Goal: Task Accomplishment & Management: Manage account settings

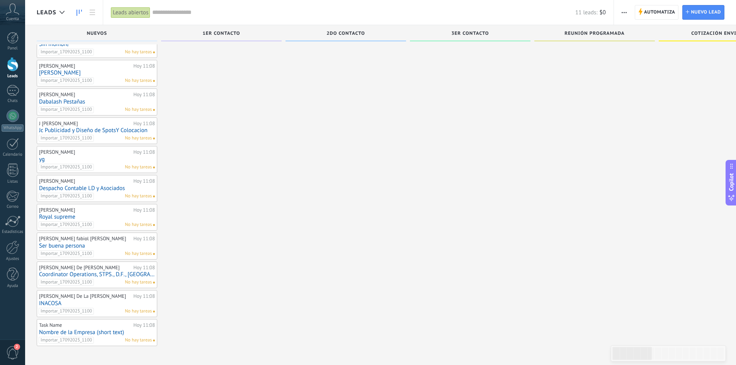
drag, startPoint x: 415, startPoint y: 31, endPoint x: 369, endPoint y: 31, distance: 46.0
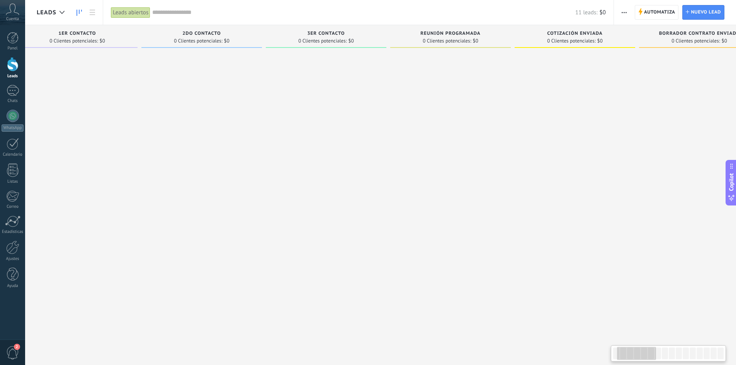
drag, startPoint x: 290, startPoint y: 31, endPoint x: 146, endPoint y: 36, distance: 144.2
click at [146, 36] on div "2DO Contacto" at bounding box center [201, 34] width 113 height 7
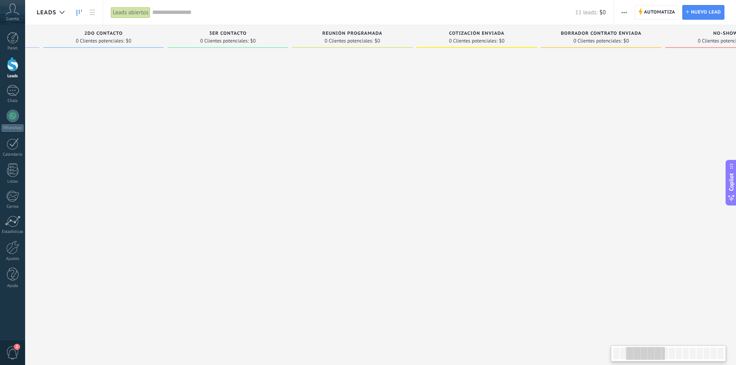
drag, startPoint x: 382, startPoint y: 31, endPoint x: 287, endPoint y: 31, distance: 95.4
click at [287, 31] on div "3ER Contacto 0 Clientes potenciales: $0" at bounding box center [228, 36] width 121 height 23
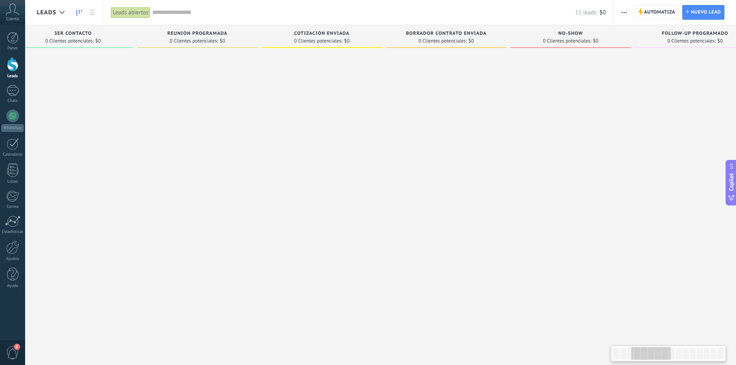
drag, startPoint x: 420, startPoint y: 33, endPoint x: 265, endPoint y: 35, distance: 154.9
click at [265, 35] on div "Cotización enviada" at bounding box center [321, 34] width 113 height 7
drag, startPoint x: 414, startPoint y: 33, endPoint x: 375, endPoint y: 35, distance: 39.1
click at [375, 35] on div "Leads Entrantes Solicitudes: 0 0 0 0 0 0 0 0 0 Nuevos 11 Clientes potenciales: …" at bounding box center [639, 206] width 1998 height 363
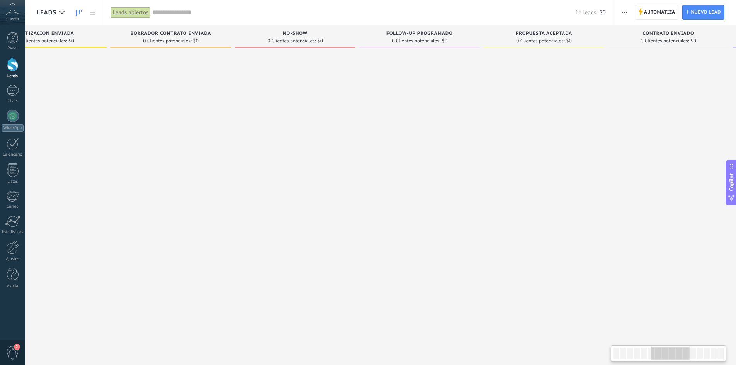
drag, startPoint x: 503, startPoint y: 34, endPoint x: 230, endPoint y: 39, distance: 272.8
click at [226, 38] on div "Borrador contrato enviada 0 Clientes potenciales: $0" at bounding box center [170, 36] width 121 height 23
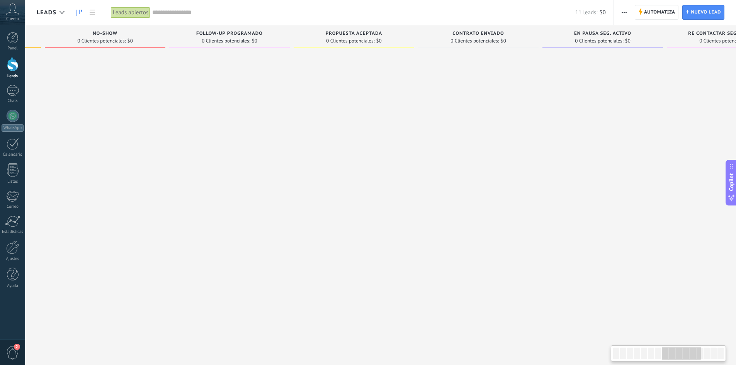
scroll to position [0, 899]
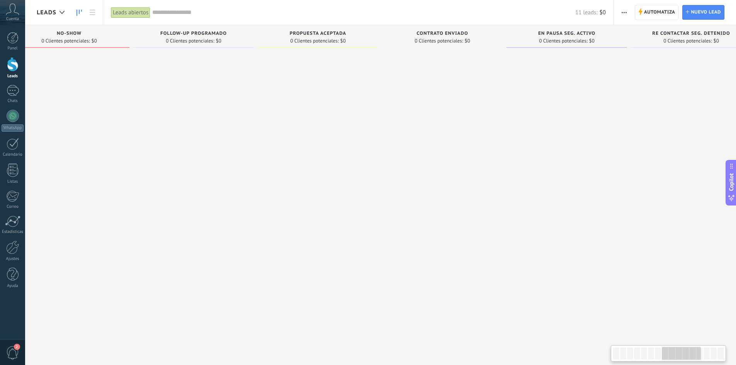
drag, startPoint x: 486, startPoint y: 35, endPoint x: 261, endPoint y: 41, distance: 224.9
click at [261, 41] on div "Propuesta aceptada 0 Clientes potenciales: $0" at bounding box center [318, 36] width 121 height 23
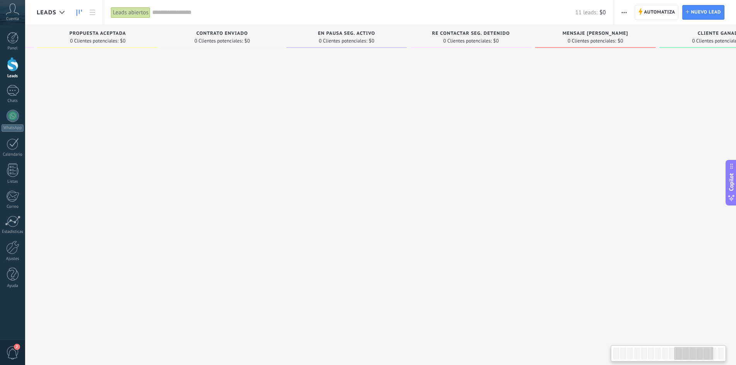
drag, startPoint x: 489, startPoint y: 32, endPoint x: 267, endPoint y: 48, distance: 222.3
click at [268, 47] on div "Contrato enviado 0 Clientes potenciales: $0" at bounding box center [222, 36] width 121 height 23
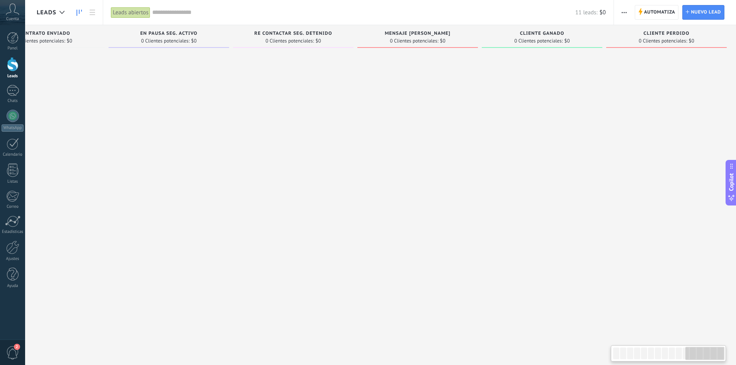
scroll to position [0, 1299]
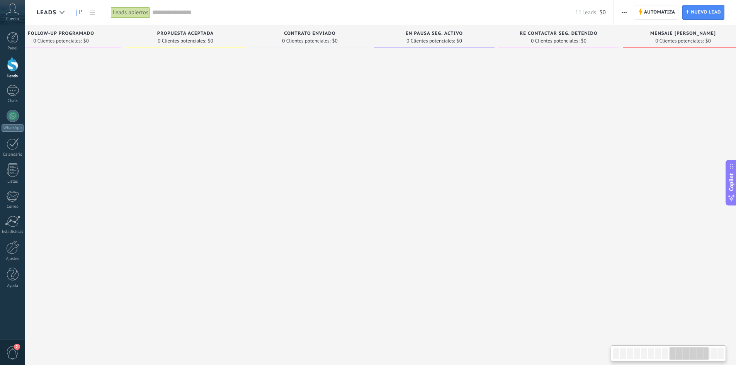
drag, startPoint x: 526, startPoint y: 35, endPoint x: 574, endPoint y: 40, distance: 48.6
click at [574, 40] on div "Re contactar seg. detenido 0 Clientes potenciales: $0" at bounding box center [558, 36] width 121 height 23
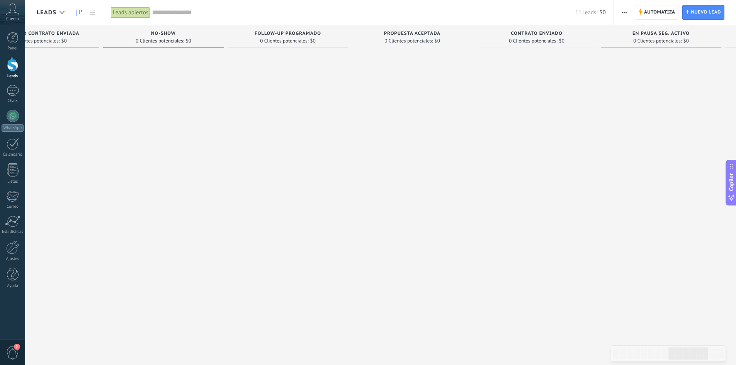
scroll to position [0, 749]
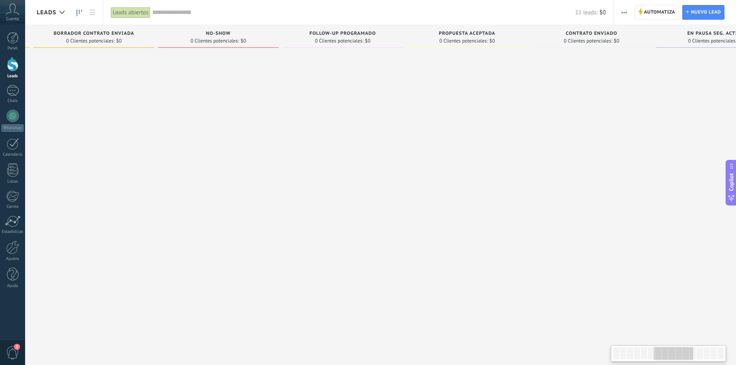
drag, startPoint x: 374, startPoint y: 33, endPoint x: 627, endPoint y: 34, distance: 253.4
click at [627, 34] on div "Contrato enviado" at bounding box center [591, 34] width 113 height 7
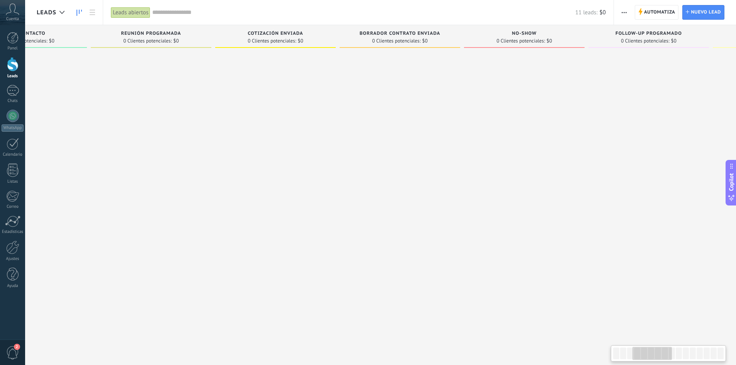
scroll to position [0, 367]
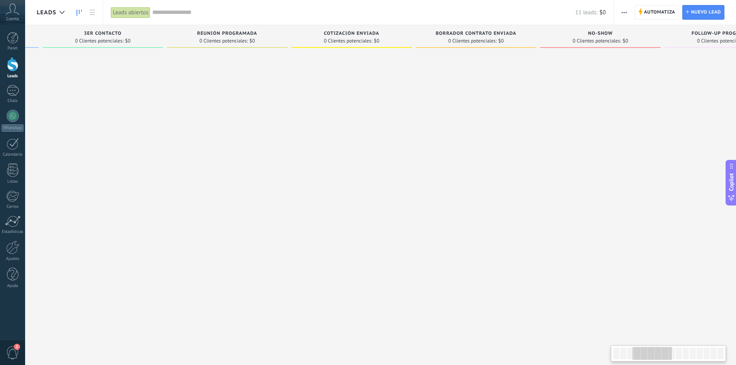
drag, startPoint x: 280, startPoint y: 37, endPoint x: 662, endPoint y: 29, distance: 382.2
click at [662, 29] on div "No-Show 0 Clientes potenciales: $0" at bounding box center [602, 206] width 124 height 363
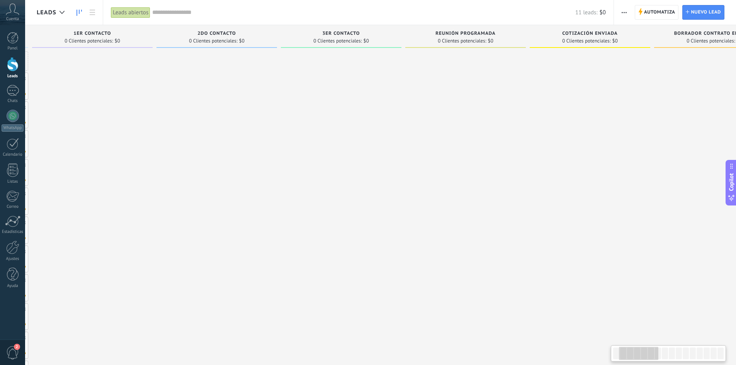
drag, startPoint x: 290, startPoint y: 35, endPoint x: 543, endPoint y: 38, distance: 253.4
click at [530, 38] on div "Reunión programada 0 Clientes potenciales: $0" at bounding box center [467, 206] width 124 height 363
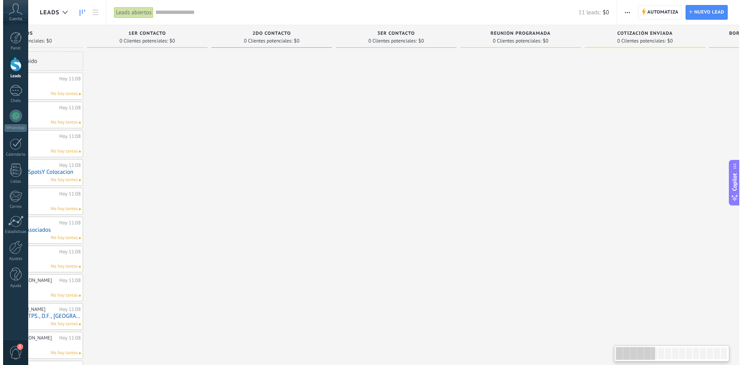
scroll to position [0, 0]
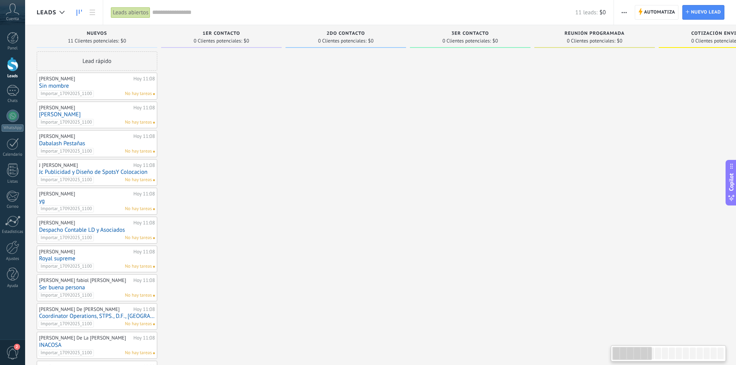
drag, startPoint x: 290, startPoint y: 34, endPoint x: 510, endPoint y: 43, distance: 220.0
click at [99, 85] on link "Sin mombre" at bounding box center [97, 86] width 116 height 7
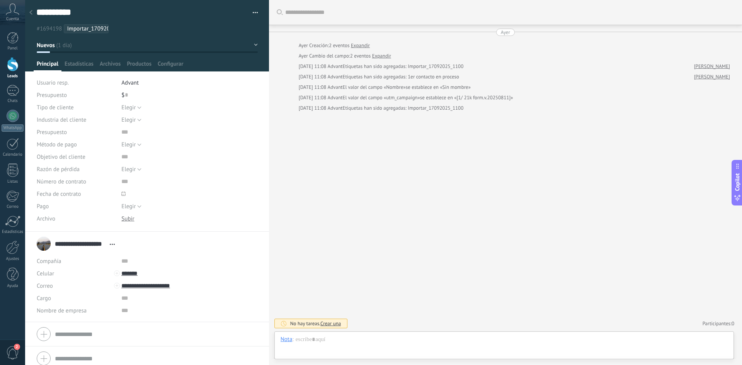
scroll to position [12, 0]
click at [136, 106] on button "Elegir" at bounding box center [131, 107] width 20 height 12
click at [192, 143] on div "Elegir [GEOGRAPHIC_DATA] Pago con tarjeta Efectivo [GEOGRAPHIC_DATA]" at bounding box center [189, 144] width 136 height 12
click at [137, 119] on button "Elegir" at bounding box center [131, 120] width 20 height 12
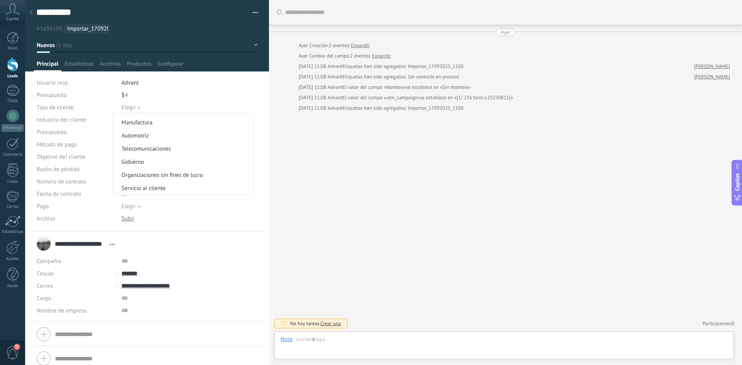
click at [240, 217] on div "Descargar Reemplazar [GEOGRAPHIC_DATA] Versiones Eliminar" at bounding box center [189, 218] width 136 height 12
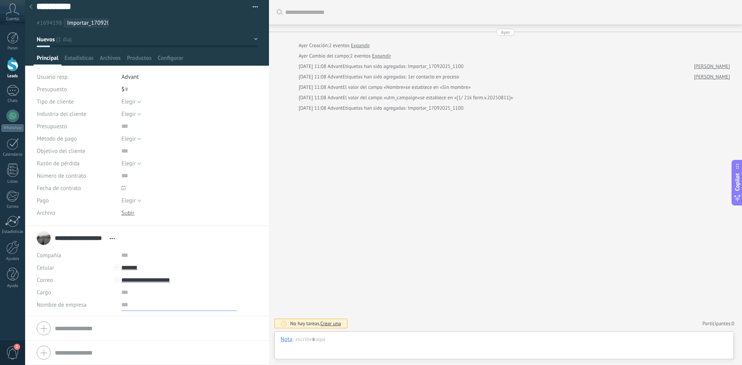
click at [124, 309] on input "text" at bounding box center [179, 305] width 116 height 12
click at [139, 299] on input "text" at bounding box center [179, 305] width 116 height 12
click at [138, 294] on input "text" at bounding box center [179, 292] width 116 height 12
click at [155, 228] on div "**********" at bounding box center [147, 237] width 221 height 19
click at [339, 340] on div at bounding box center [503, 347] width 447 height 23
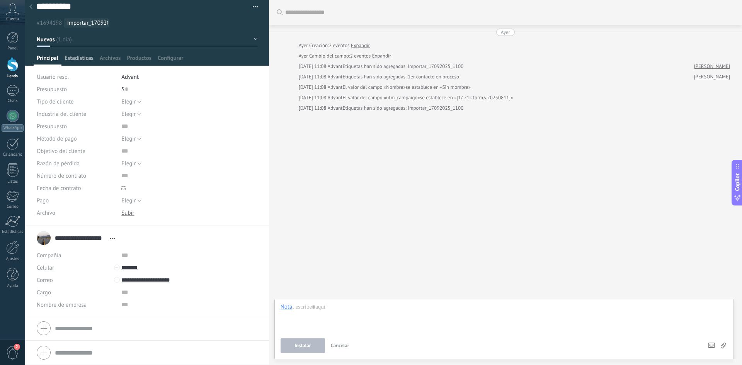
click at [69, 58] on span "Estadísticas" at bounding box center [79, 59] width 29 height 11
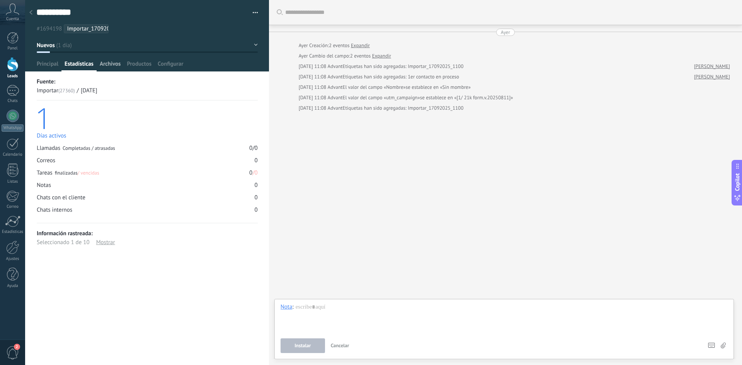
click at [114, 63] on span "Archivos" at bounding box center [110, 65] width 21 height 11
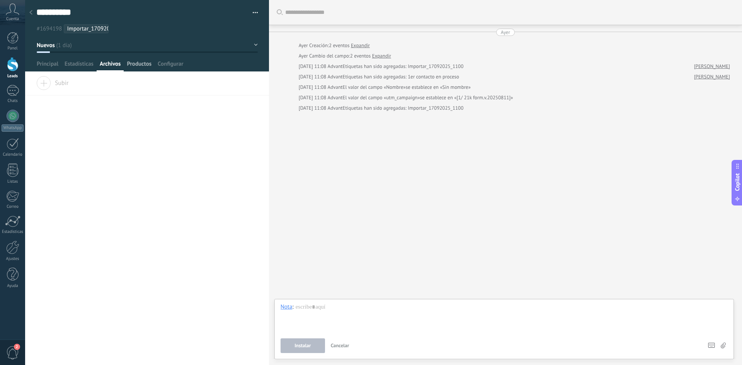
click at [144, 63] on span "Productos" at bounding box center [139, 65] width 25 height 11
click at [85, 66] on span "Estadísticas" at bounding box center [79, 65] width 29 height 11
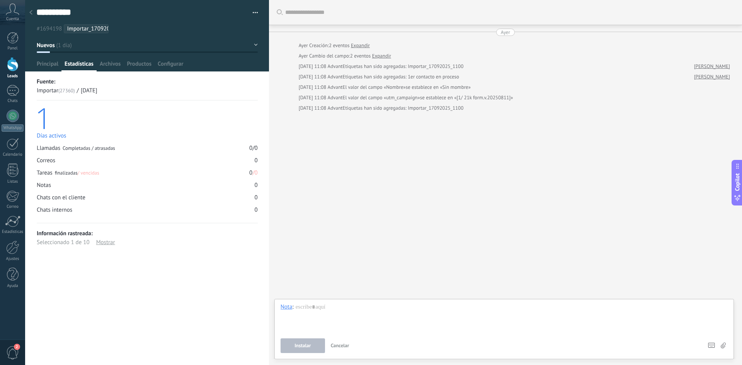
click at [105, 60] on div at bounding box center [147, 35] width 244 height 71
click at [119, 60] on div at bounding box center [147, 35] width 244 height 71
click at [114, 61] on span "Archivos" at bounding box center [110, 65] width 21 height 11
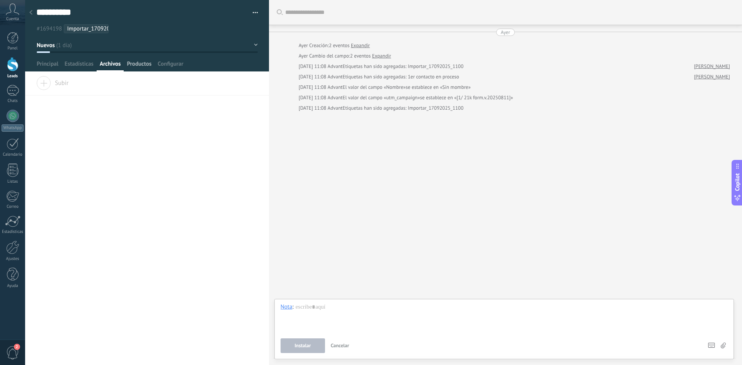
click at [141, 61] on span "Productos" at bounding box center [139, 65] width 25 height 11
click at [176, 67] on span "Configurar" at bounding box center [170, 65] width 25 height 11
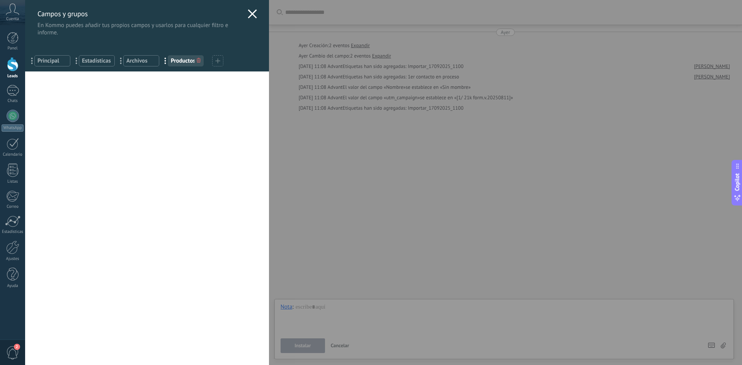
click at [248, 14] on icon at bounding box center [252, 13] width 9 height 9
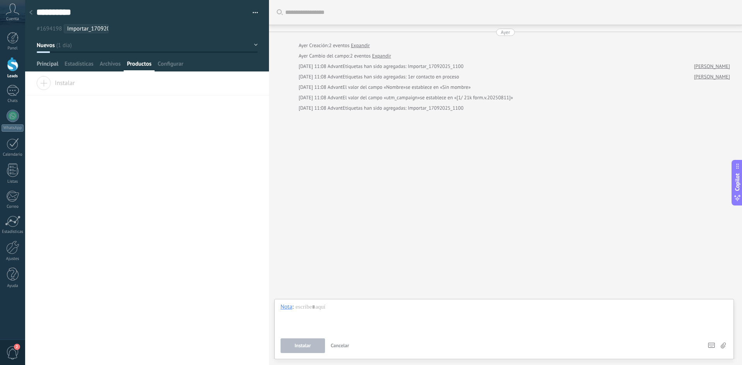
click at [42, 66] on span "Principal" at bounding box center [48, 65] width 22 height 11
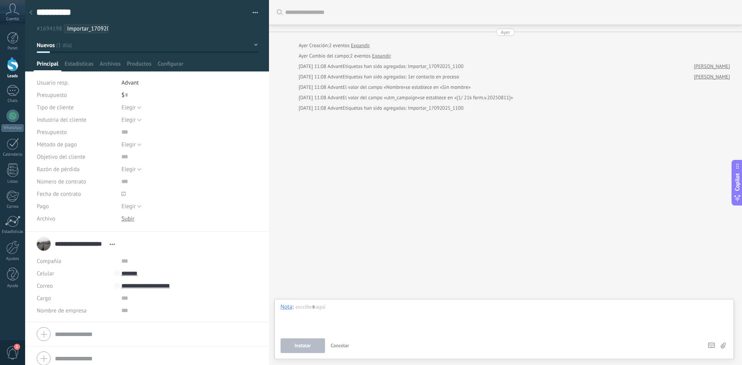
click at [253, 42] on button "Nuevos" at bounding box center [147, 45] width 221 height 14
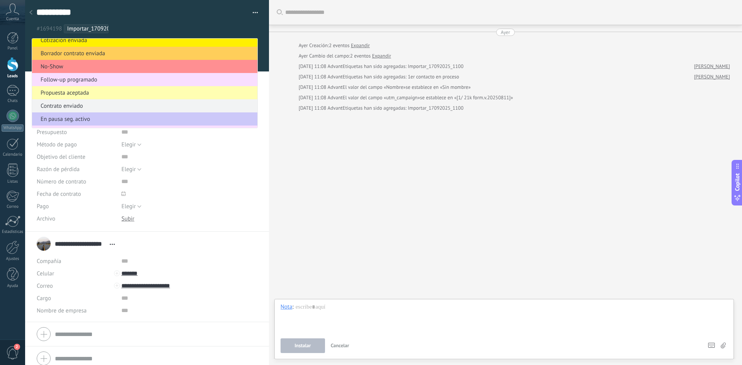
scroll to position [147, 0]
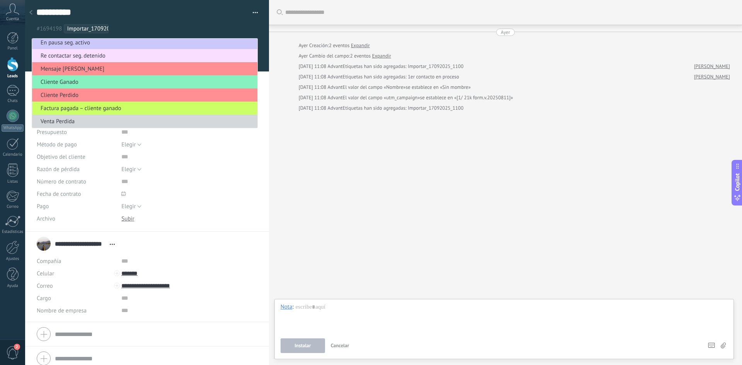
click at [413, 152] on div "Buscar Carga más [DATE] [DATE] Creación: 2 eventos Expandir [DATE] Cambio del c…" at bounding box center [505, 182] width 473 height 365
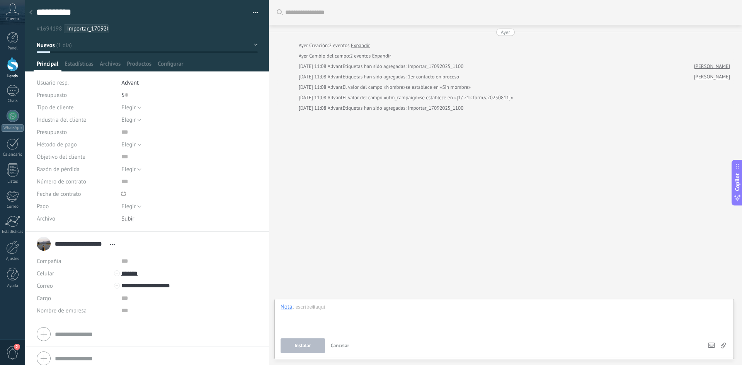
click at [32, 15] on use at bounding box center [30, 12] width 3 height 5
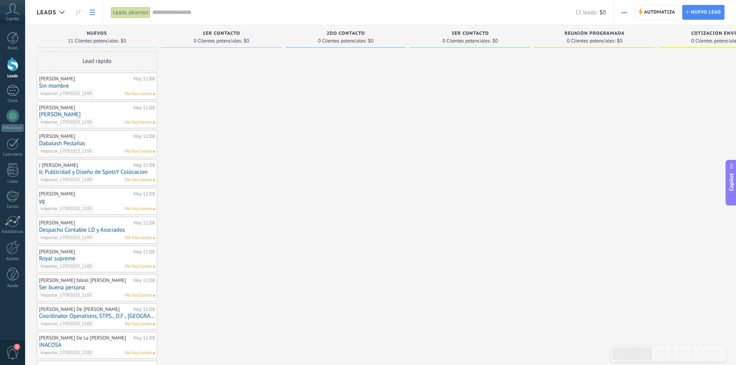
click at [90, 10] on use at bounding box center [92, 12] width 5 height 5
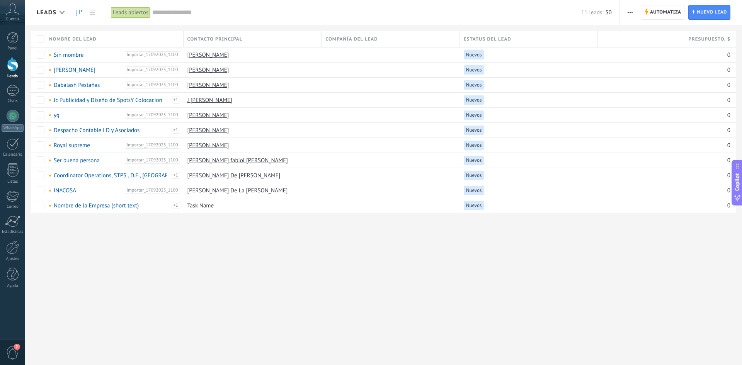
click at [76, 12] on icon at bounding box center [78, 13] width 5 height 6
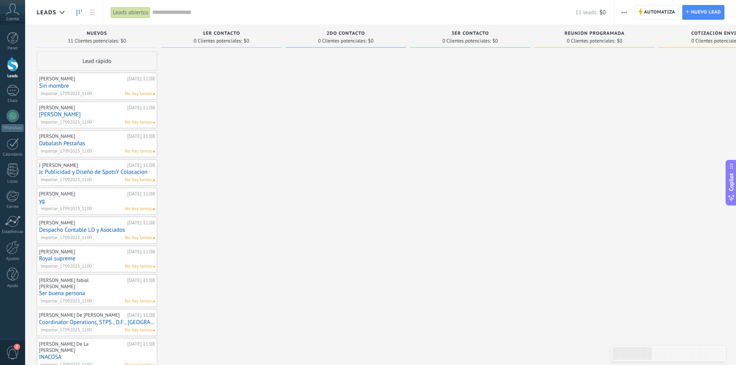
click at [109, 86] on link "Sin mombre" at bounding box center [97, 86] width 116 height 7
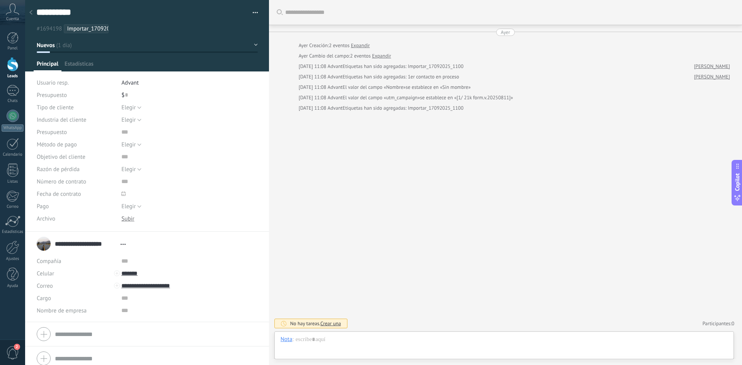
type textarea "**********"
click at [251, 44] on button "Nuevos" at bounding box center [147, 45] width 221 height 14
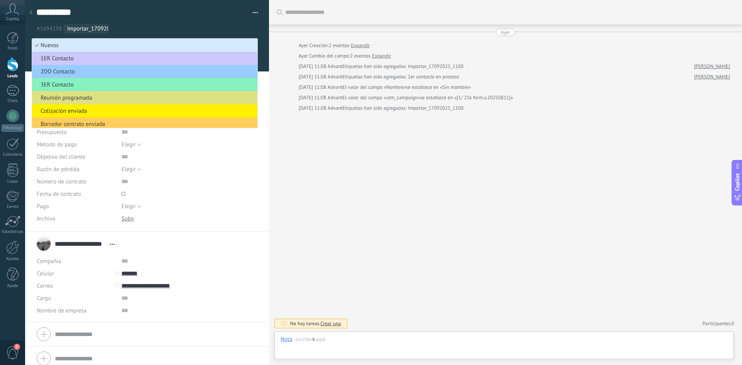
click at [251, 44] on li "Nuevos" at bounding box center [144, 45] width 225 height 13
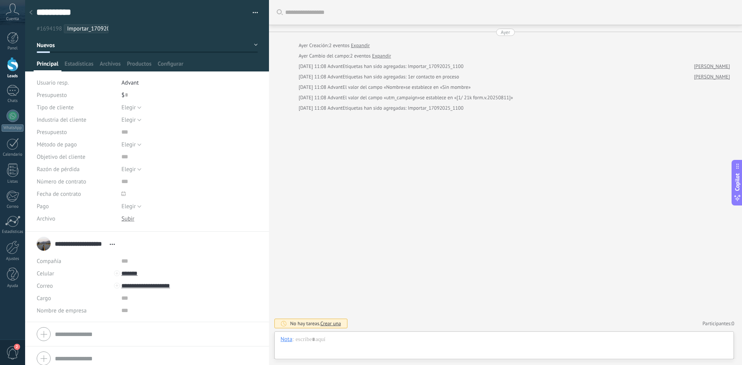
click at [34, 15] on div at bounding box center [30, 12] width 11 height 15
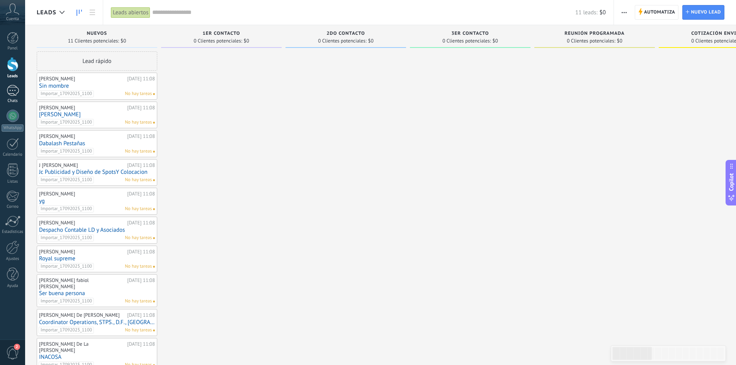
click at [14, 92] on div at bounding box center [13, 90] width 12 height 11
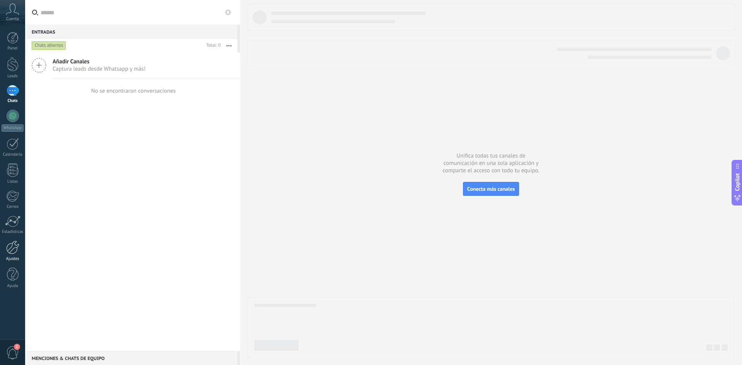
click at [14, 253] on div at bounding box center [12, 248] width 13 height 14
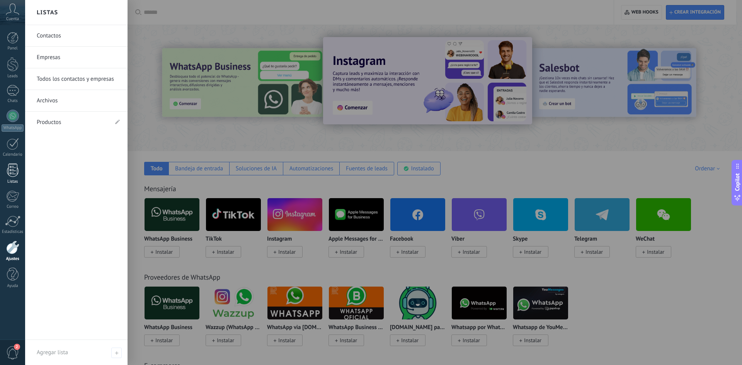
click at [10, 176] on div at bounding box center [13, 170] width 12 height 14
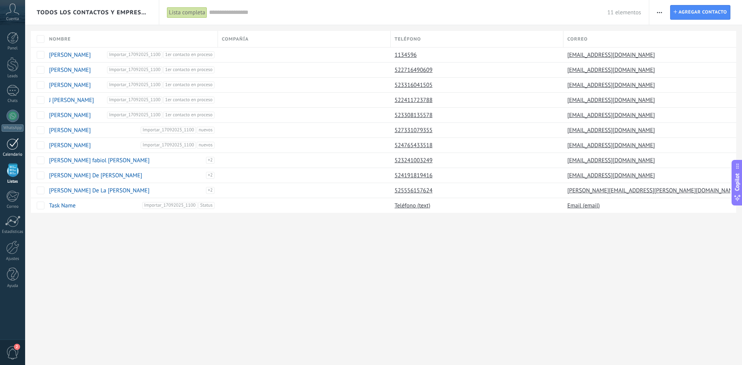
click at [13, 151] on link "Calendario" at bounding box center [12, 147] width 25 height 19
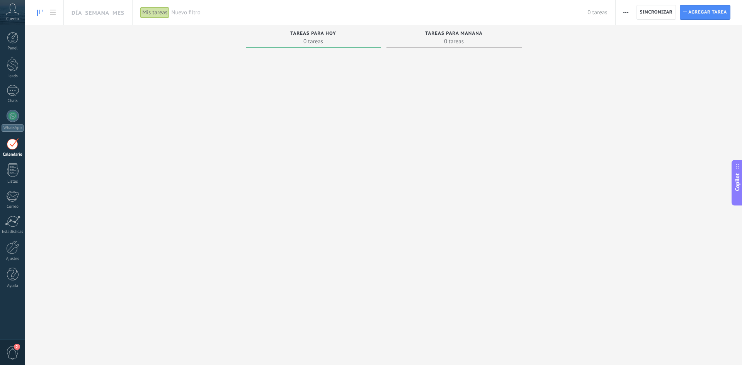
click at [442, 49] on div "Tareas para [DATE] 0 tareas" at bounding box center [453, 38] width 135 height 26
click at [76, 15] on link "Día" at bounding box center [76, 12] width 10 height 25
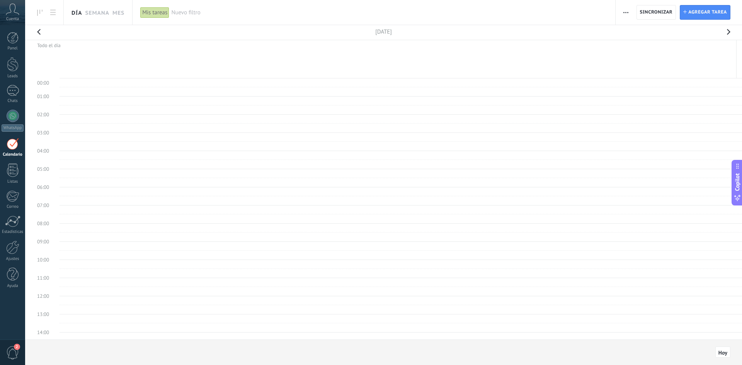
scroll to position [146, 0]
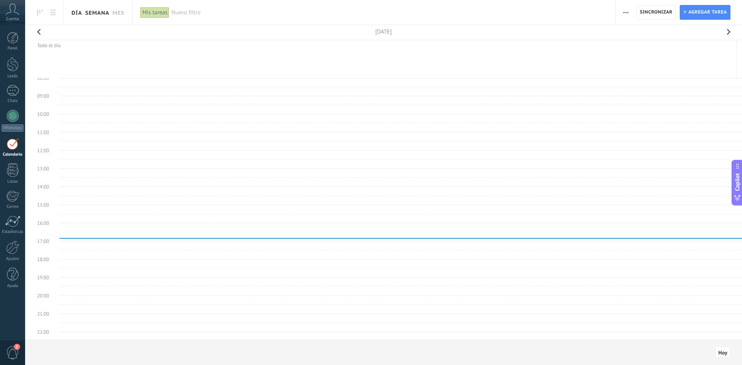
click at [88, 14] on link "Semana" at bounding box center [97, 12] width 24 height 25
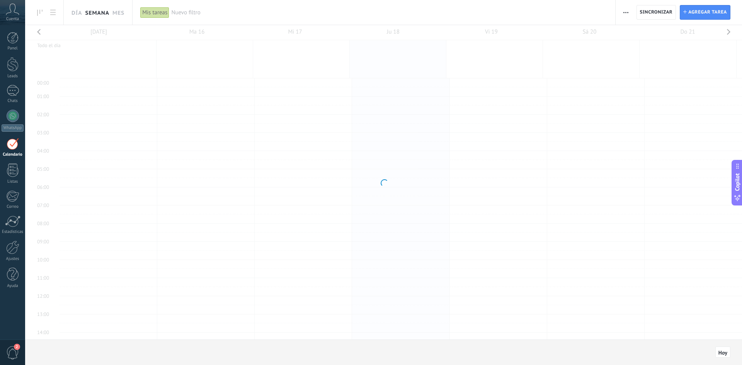
scroll to position [146, 0]
click at [114, 12] on link "Mes" at bounding box center [118, 12] width 12 height 25
click at [73, 10] on link "Día" at bounding box center [76, 12] width 10 height 25
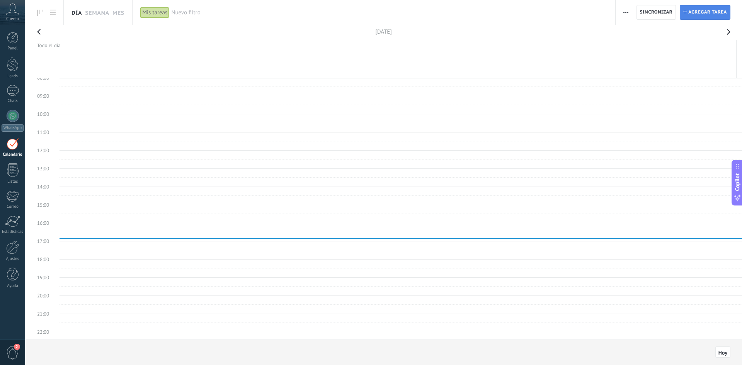
click at [703, 11] on span "Agregar tarea" at bounding box center [707, 12] width 39 height 14
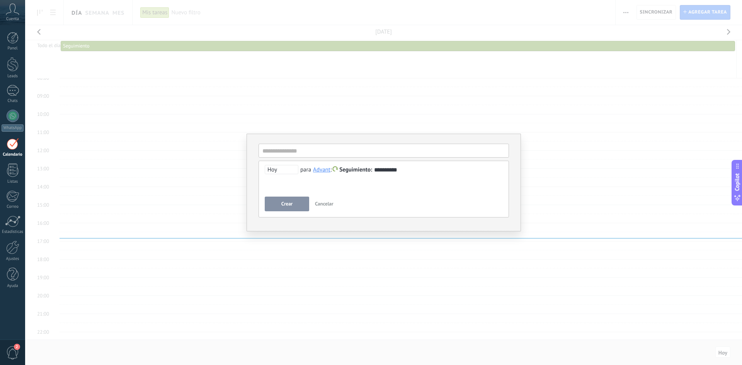
click at [281, 170] on span "Hoy" at bounding box center [282, 169] width 34 height 9
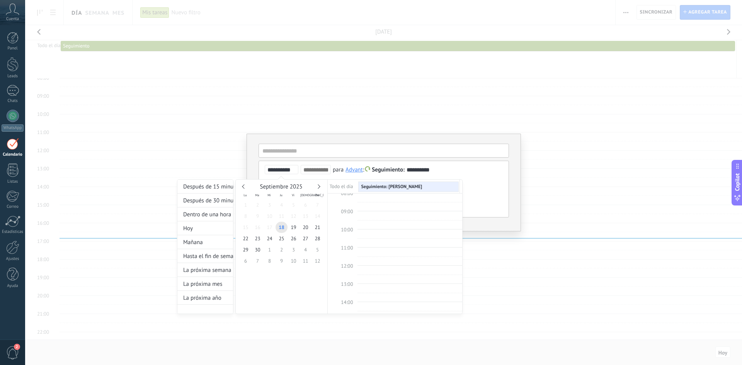
click at [504, 100] on div at bounding box center [371, 182] width 742 height 365
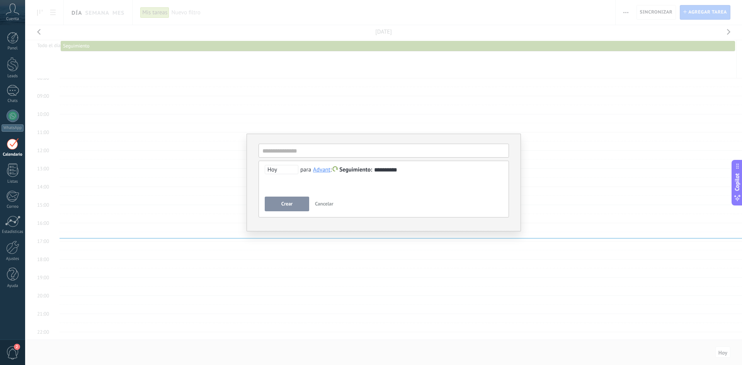
click at [328, 205] on span "Cancelar" at bounding box center [324, 204] width 19 height 7
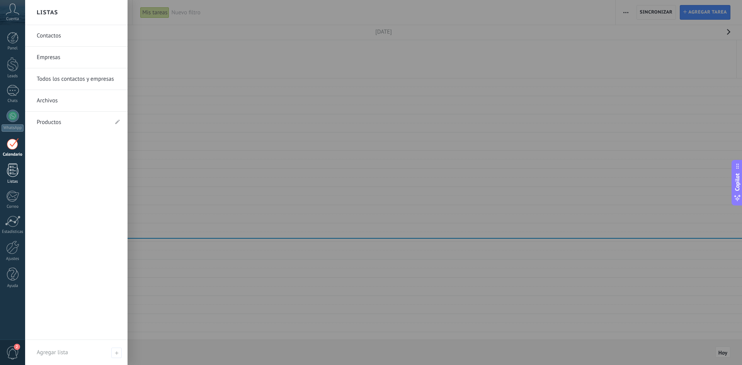
click at [13, 175] on div at bounding box center [13, 170] width 12 height 14
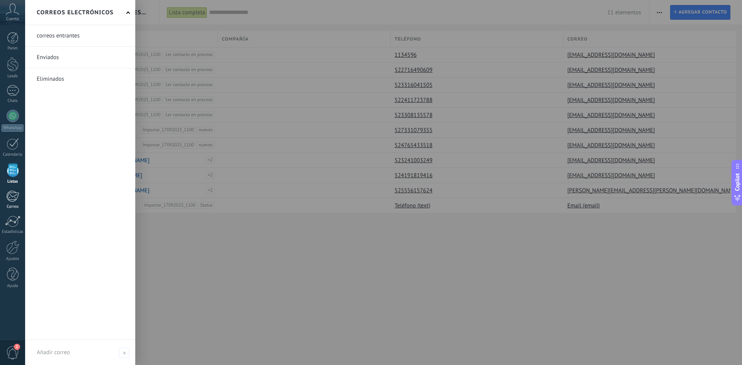
click at [13, 197] on div at bounding box center [12, 196] width 13 height 12
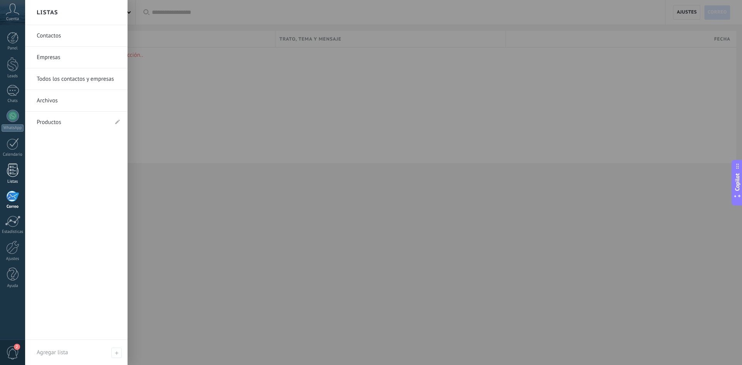
click at [12, 174] on div at bounding box center [13, 170] width 12 height 14
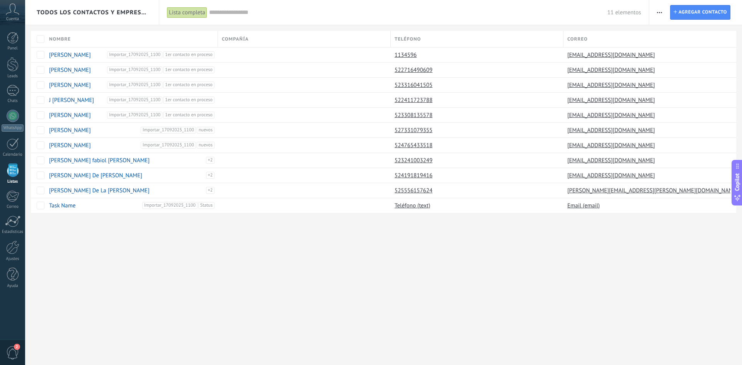
click at [588, 300] on div "Todos los contactos y empresas Lista completa Aplicar 11 elementos Lista comple…" at bounding box center [383, 182] width 717 height 365
click at [655, 11] on button "button" at bounding box center [659, 12] width 11 height 15
click at [588, 11] on input "text" at bounding box center [408, 12] width 398 height 8
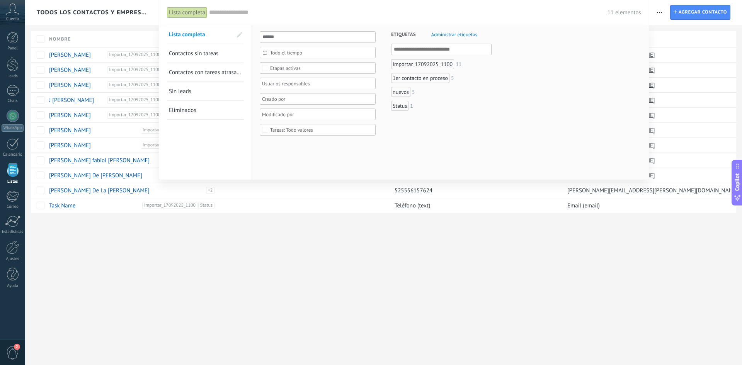
click at [522, 11] on input "text" at bounding box center [408, 12] width 398 height 8
click at [148, 17] on div at bounding box center [371, 182] width 742 height 365
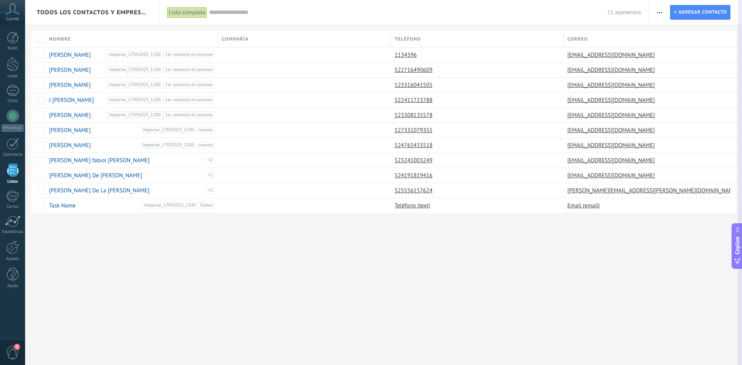
drag, startPoint x: 741, startPoint y: 188, endPoint x: 738, endPoint y: 252, distance: 64.2
click at [736, 252] on button "Copilot" at bounding box center [736, 246] width 11 height 46
drag, startPoint x: 739, startPoint y: 247, endPoint x: 661, endPoint y: 255, distance: 78.8
click at [661, 0] on div "Todos los contactos y empresas Lista completa Aplicar 11 elementos Lista comple…" at bounding box center [383, 0] width 717 height 0
click at [653, 13] on div "[PERSON_NAME] una compañía Exportar Importar Ajustes de la lista Procesos empre…" at bounding box center [659, 12] width 13 height 15
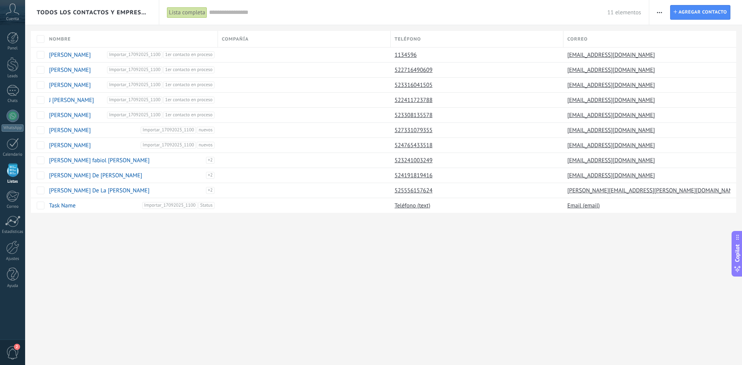
click at [658, 12] on icon "button" at bounding box center [659, 12] width 5 height 1
click at [663, 239] on div "Todos los contactos y empresas Lista completa Aplicar 11 elementos Lista comple…" at bounding box center [383, 182] width 717 height 365
click at [130, 334] on div "Todos los contactos y empresas Lista completa Aplicar 11 elementos Lista comple…" at bounding box center [383, 182] width 717 height 365
click at [90, 313] on div "Todos los contactos y empresas Lista completa Aplicar 11 elementos Lista comple…" at bounding box center [383, 182] width 717 height 365
drag, startPoint x: 636, startPoint y: 12, endPoint x: 600, endPoint y: 13, distance: 35.6
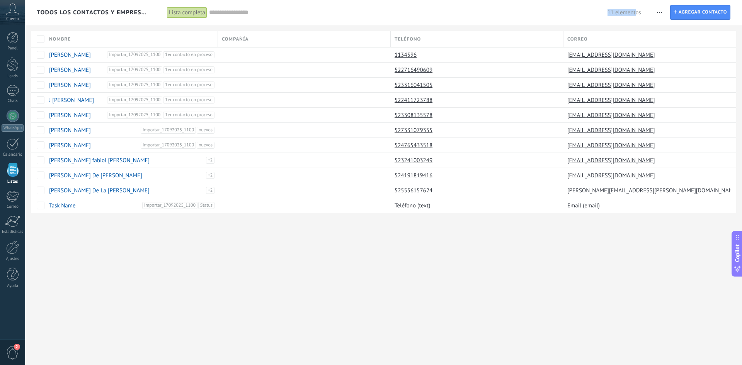
click at [600, 13] on div "11 elementos" at bounding box center [425, 12] width 432 height 25
click at [579, 10] on input "text" at bounding box center [408, 12] width 398 height 8
click at [160, 12] on div "Lista completa Aplicar 11 elementos Lista completa Contactos sin tareas Contact…" at bounding box center [404, 12] width 490 height 25
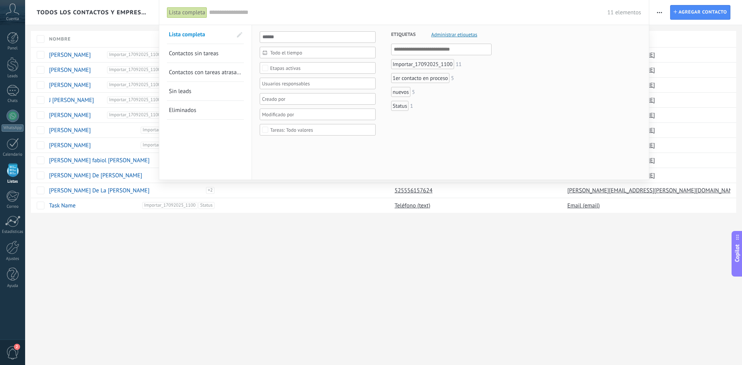
click at [153, 11] on div at bounding box center [371, 182] width 742 height 365
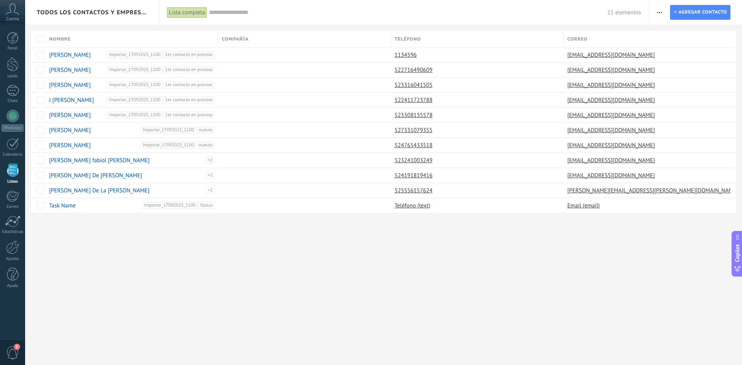
click at [117, 15] on span "Todos los contactos y empresas" at bounding box center [92, 12] width 111 height 7
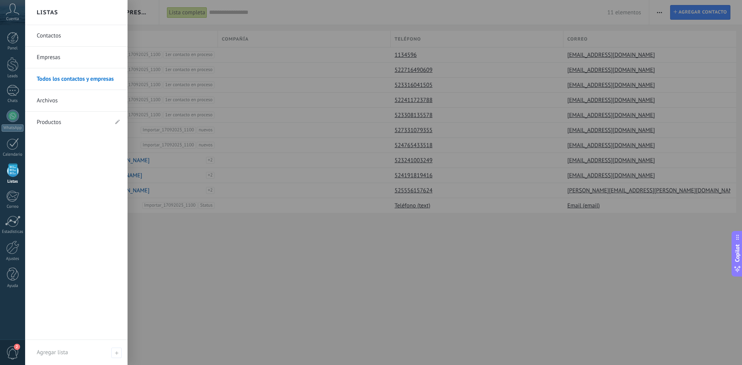
click at [189, 292] on div at bounding box center [396, 182] width 742 height 365
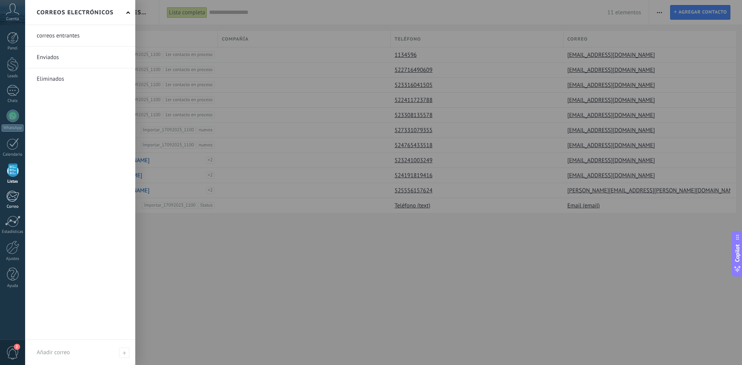
click at [14, 195] on div at bounding box center [12, 196] width 13 height 12
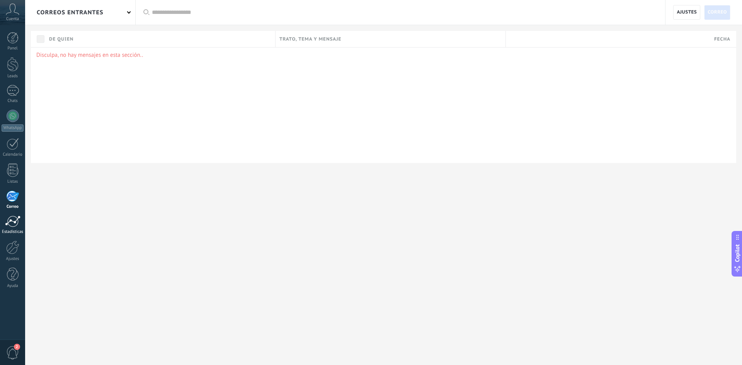
click at [17, 221] on div at bounding box center [12, 222] width 15 height 12
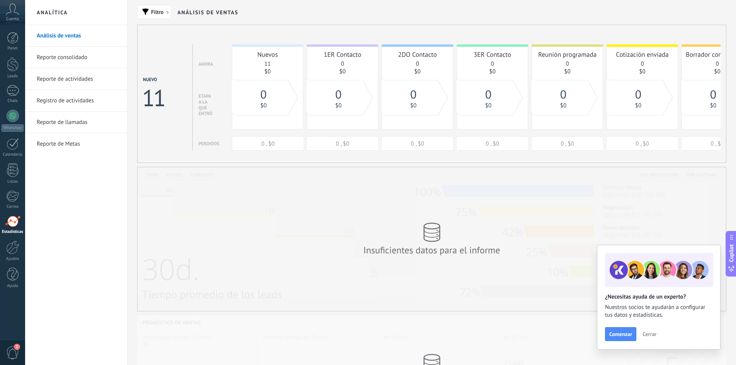
click at [646, 336] on span "Cerrar" at bounding box center [649, 333] width 14 height 5
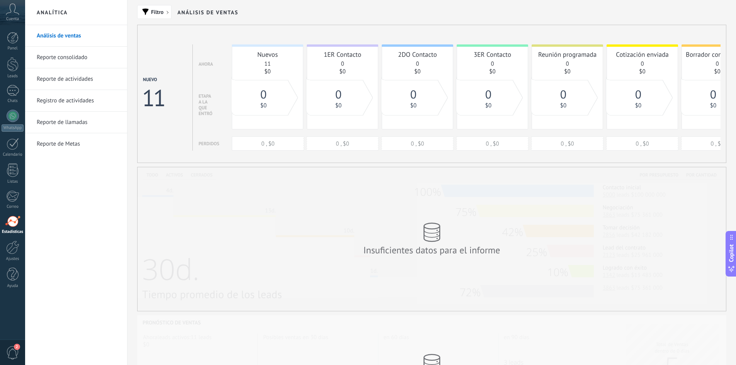
click at [59, 55] on link "Reporte consolidado" at bounding box center [78, 58] width 83 height 22
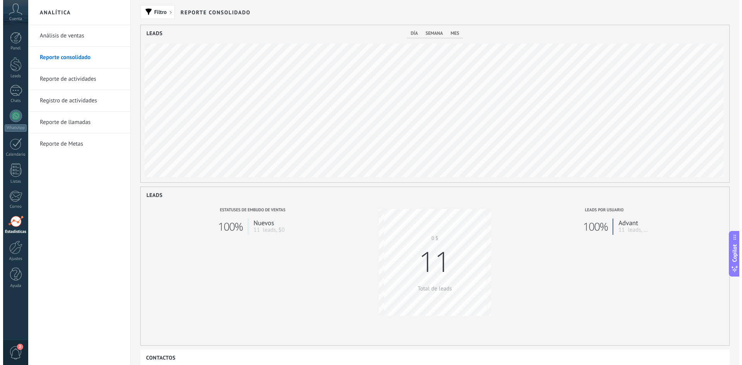
scroll to position [157, 588]
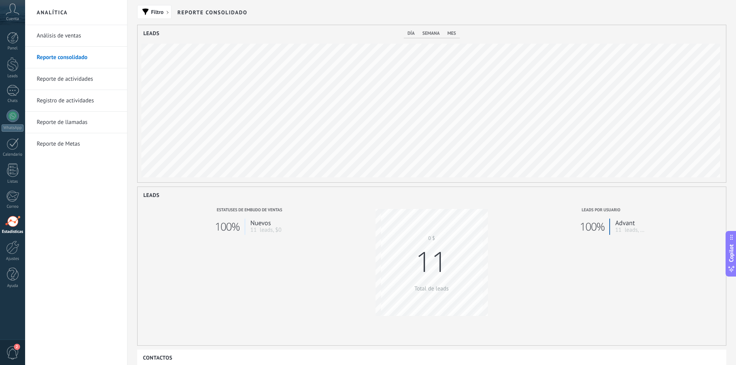
click at [79, 80] on link "Reporte de actividades" at bounding box center [78, 79] width 83 height 22
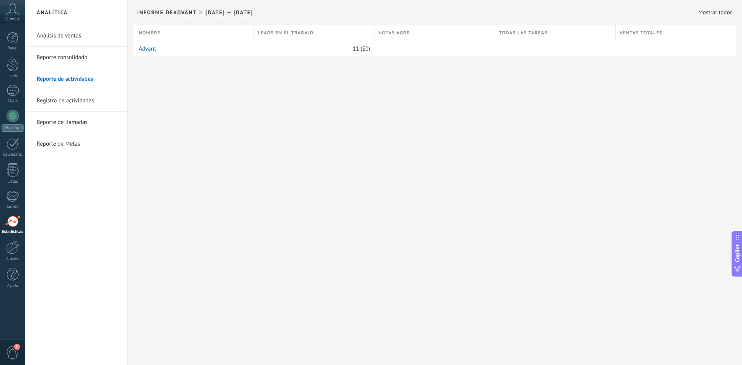
click at [70, 103] on link "Registro de actividades" at bounding box center [78, 101] width 83 height 22
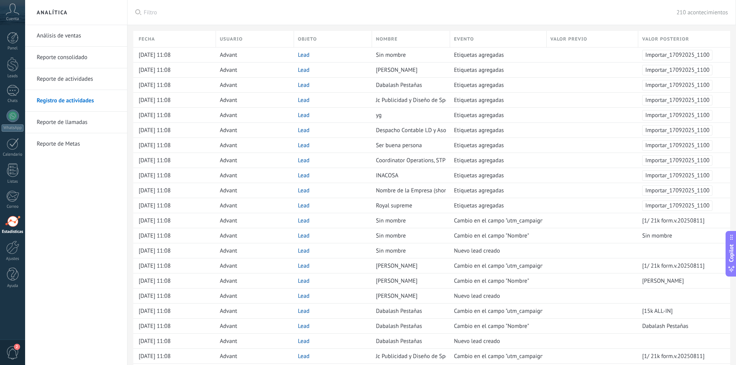
click at [66, 37] on link "Análisis de ventas" at bounding box center [78, 36] width 83 height 22
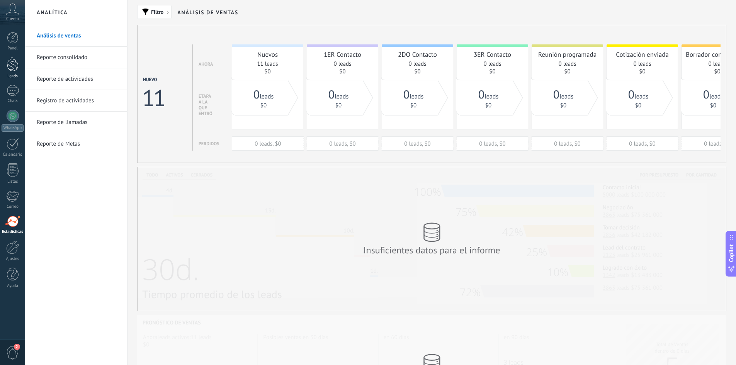
click at [14, 69] on div at bounding box center [13, 64] width 12 height 14
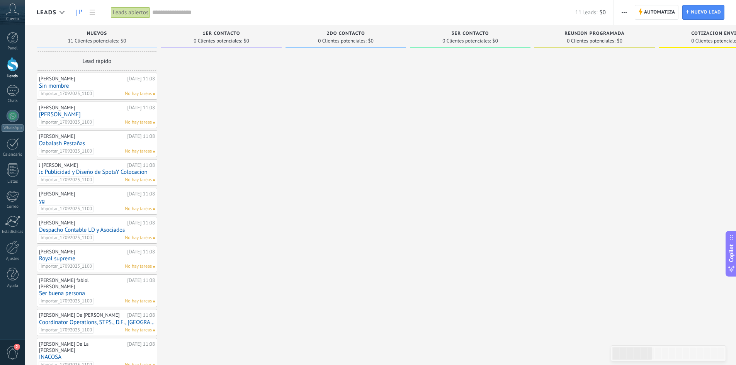
click at [625, 11] on span "button" at bounding box center [624, 12] width 5 height 15
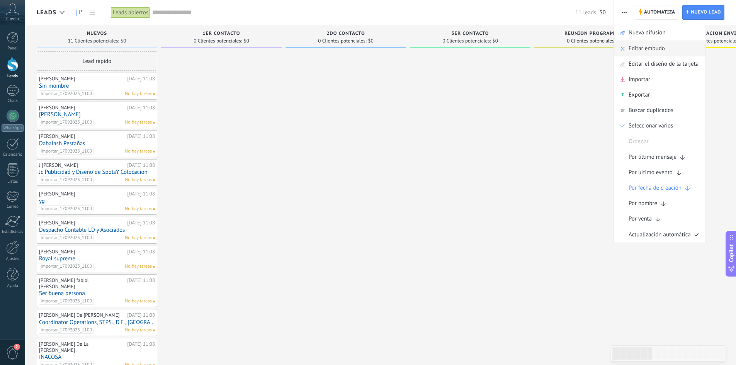
click at [633, 53] on span "Editar embudo" at bounding box center [647, 48] width 36 height 15
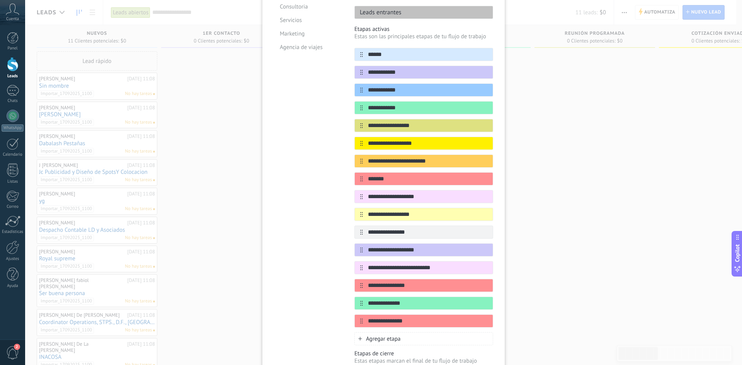
scroll to position [35, 0]
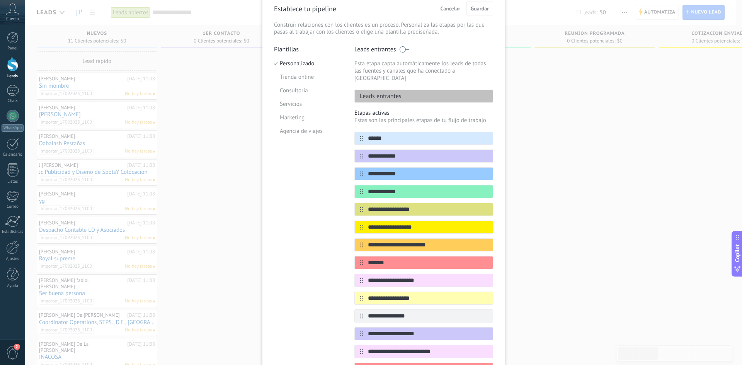
click at [451, 6] on span "Cancelar" at bounding box center [450, 8] width 20 height 5
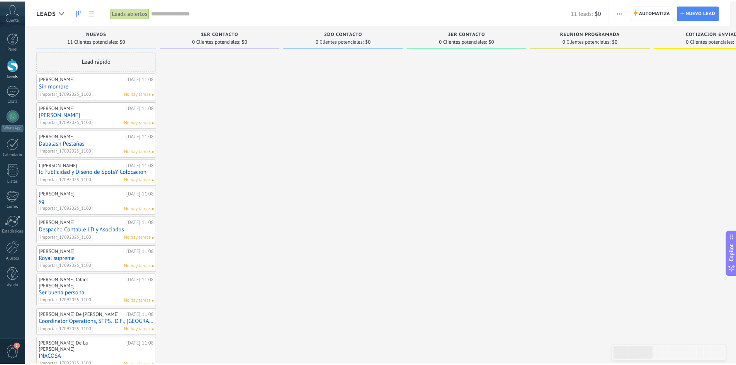
scroll to position [0, 0]
click at [59, 13] on div at bounding box center [62, 12] width 13 height 15
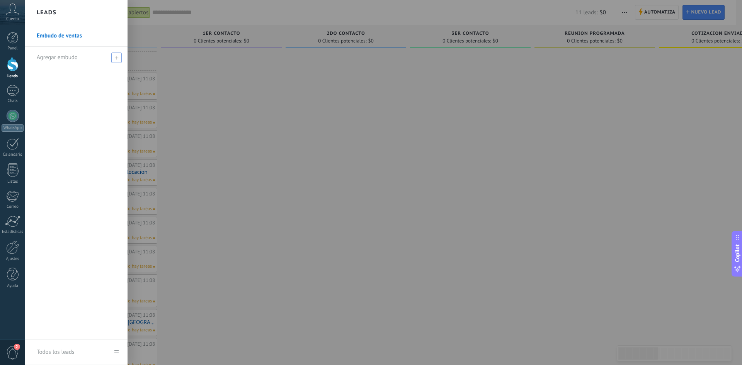
click at [114, 57] on span at bounding box center [116, 58] width 10 height 10
type input "**********"
click at [115, 57] on span at bounding box center [117, 57] width 7 height 5
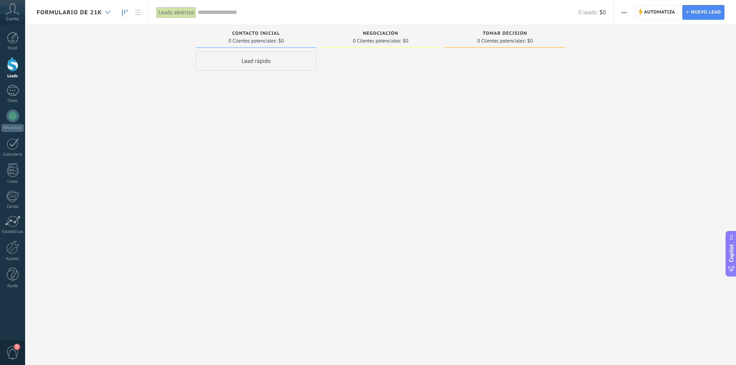
click at [105, 12] on icon at bounding box center [107, 12] width 5 height 3
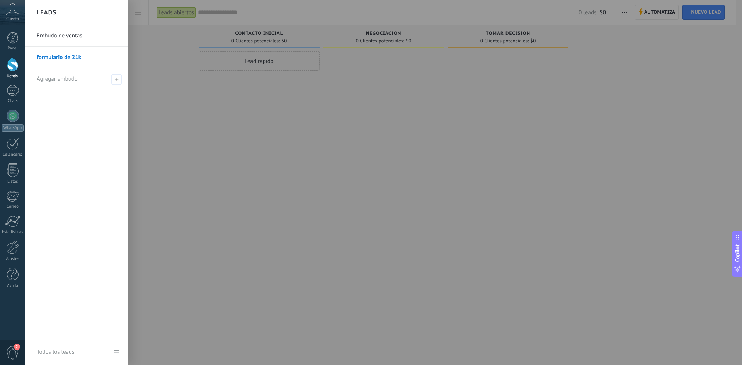
click at [212, 97] on div at bounding box center [396, 182] width 742 height 365
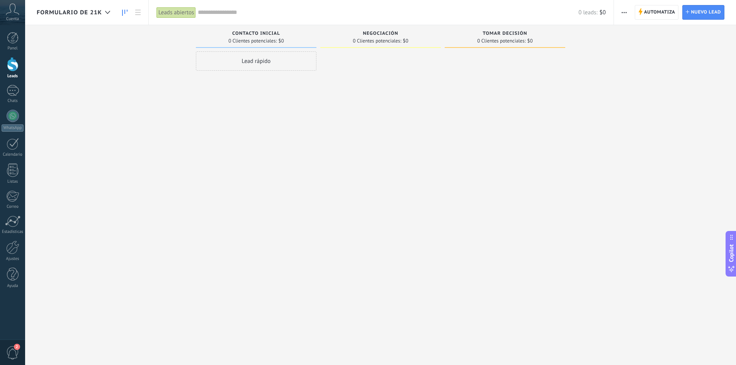
click at [618, 9] on div "Automatiza Nueva difusión Editar embudo Editar el diseño de la tarjeta Importar…" at bounding box center [624, 12] width 13 height 15
click at [624, 14] on span "button" at bounding box center [624, 12] width 5 height 15
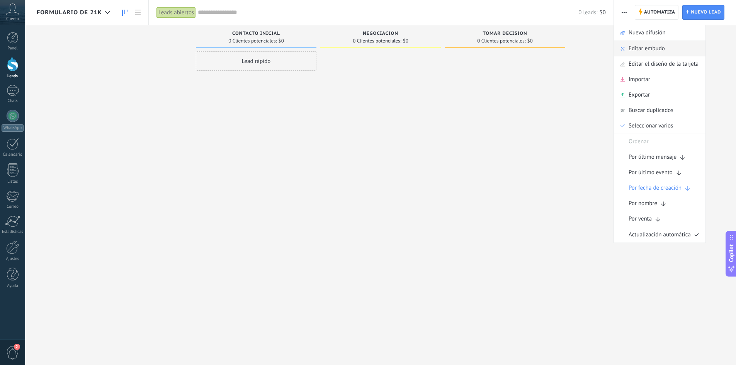
click at [638, 51] on span "Editar embudo" at bounding box center [647, 48] width 36 height 15
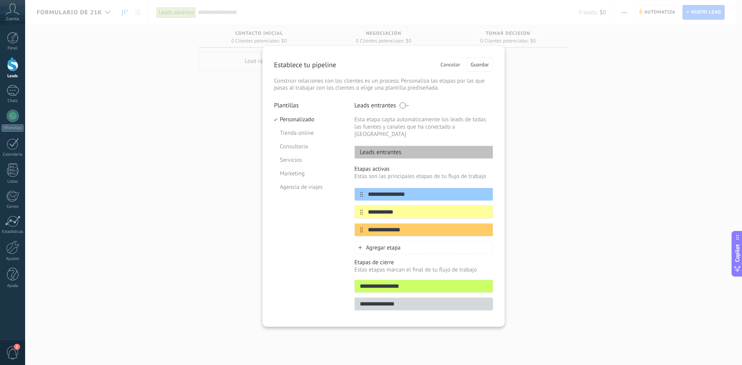
click at [457, 63] on span "Cancelar" at bounding box center [450, 64] width 20 height 5
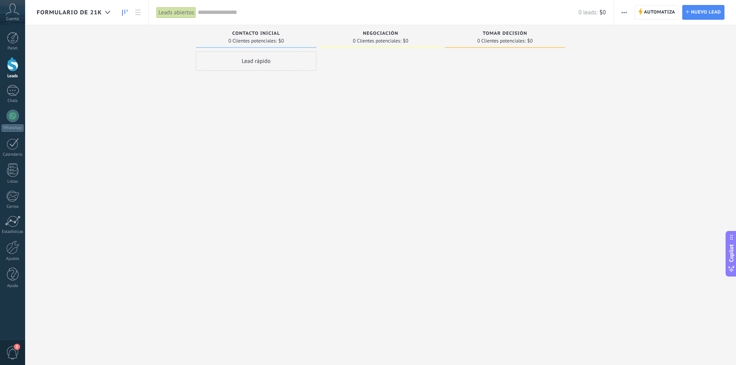
click at [626, 14] on span "button" at bounding box center [624, 12] width 5 height 15
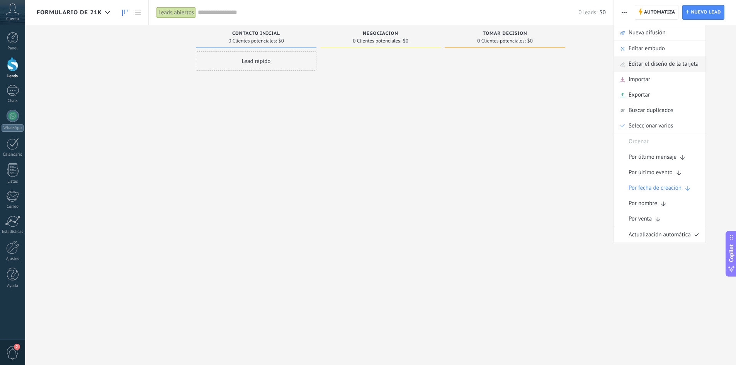
click at [668, 63] on span "Editar el diseño de la tarjeta" at bounding box center [664, 63] width 70 height 15
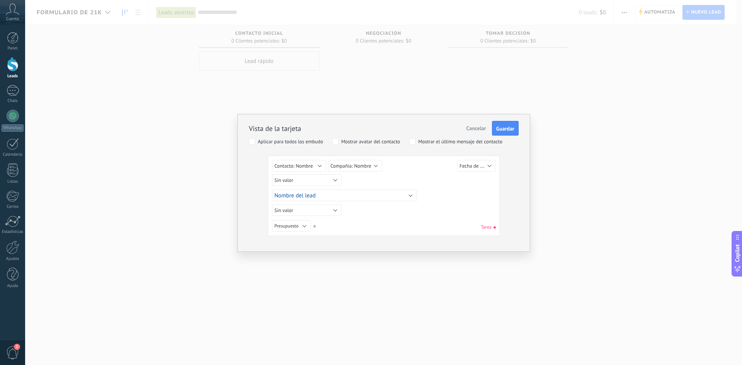
click at [478, 131] on span "Cancelar" at bounding box center [476, 128] width 20 height 7
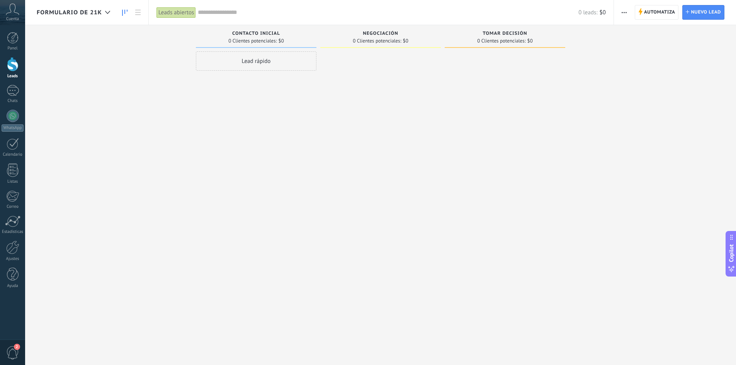
click at [87, 10] on span "formulario de 21k" at bounding box center [69, 12] width 65 height 7
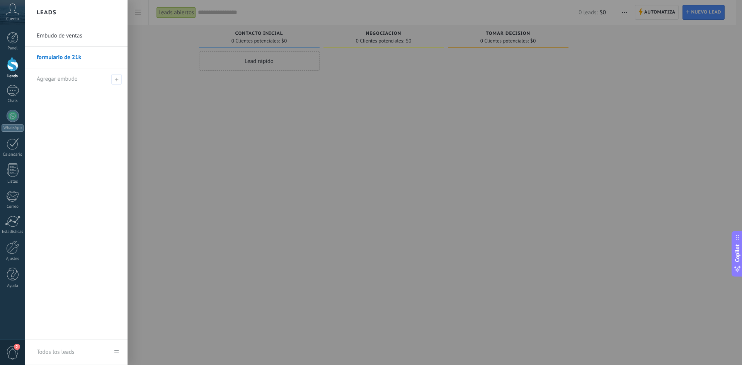
drag, startPoint x: 66, startPoint y: 60, endPoint x: 59, endPoint y: 56, distance: 8.5
click at [59, 56] on link "formulario de 21k" at bounding box center [78, 58] width 83 height 22
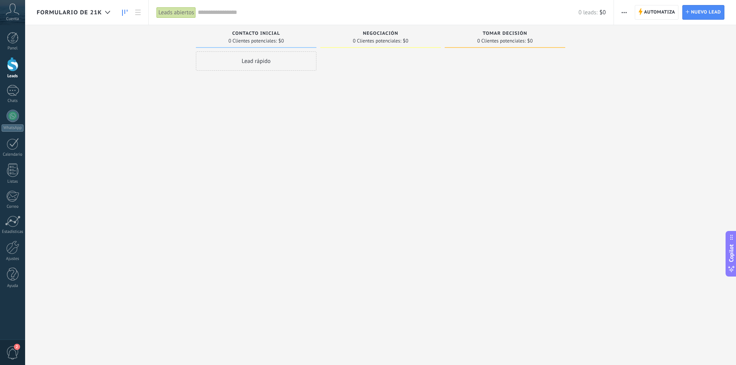
click at [625, 13] on span "button" at bounding box center [624, 12] width 5 height 15
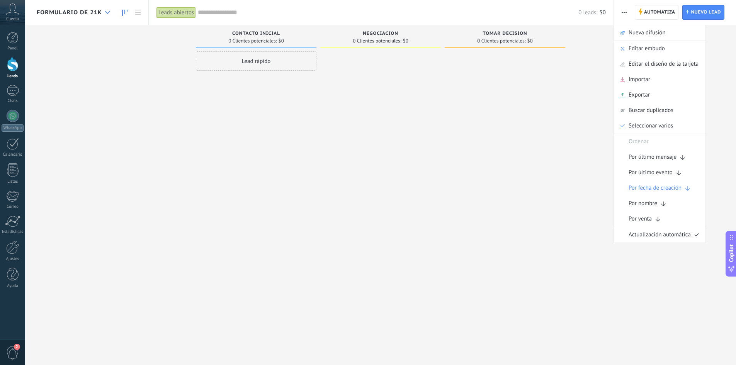
click at [101, 12] on div at bounding box center [107, 12] width 13 height 15
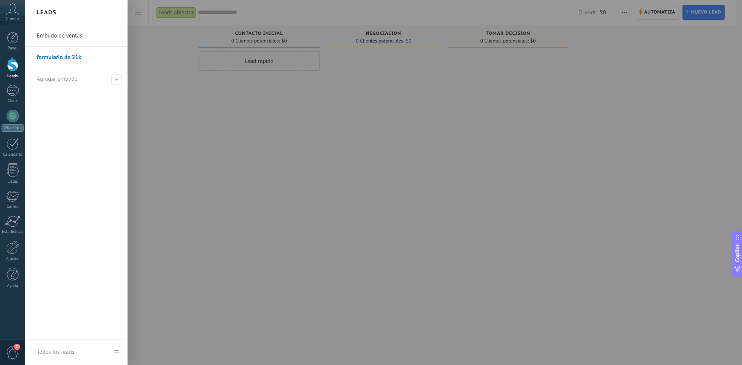
click at [80, 41] on link "Embudo de ventas" at bounding box center [78, 36] width 83 height 22
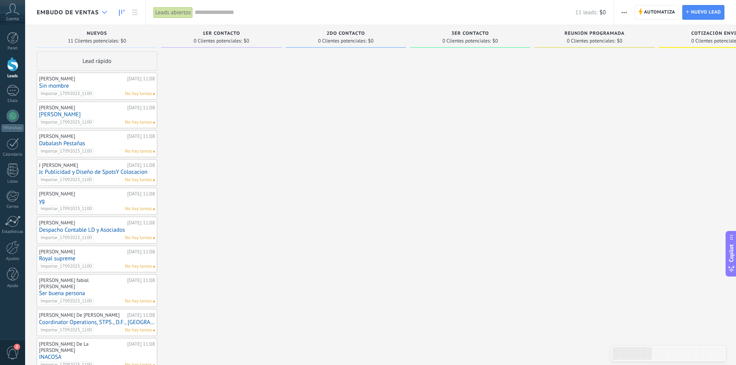
click at [107, 14] on div at bounding box center [104, 12] width 13 height 15
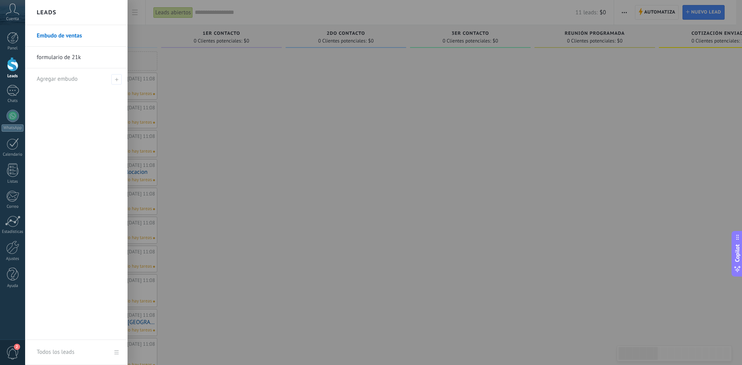
drag, startPoint x: 91, startPoint y: 62, endPoint x: 368, endPoint y: 89, distance: 278.3
click at [368, 89] on div at bounding box center [396, 182] width 742 height 365
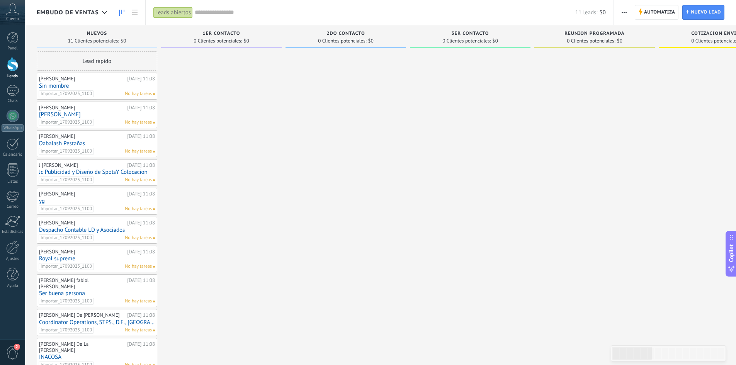
click at [627, 13] on span "button" at bounding box center [624, 12] width 5 height 15
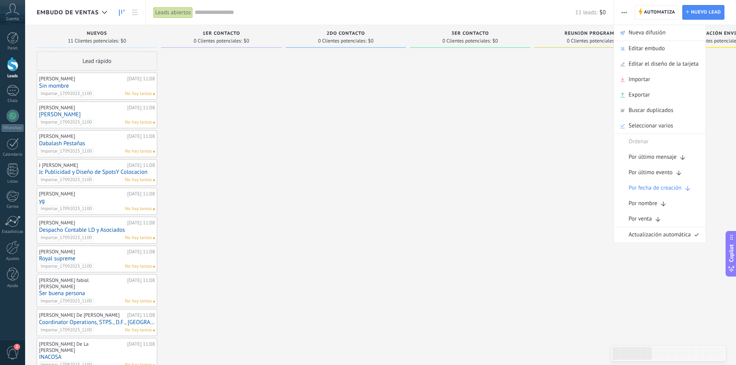
click at [717, 104] on div at bounding box center [719, 225] width 121 height 348
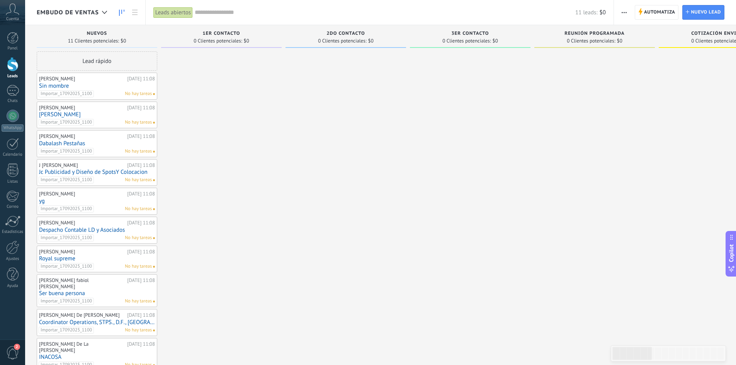
click at [88, 9] on span "Embudo de ventas" at bounding box center [68, 12] width 62 height 7
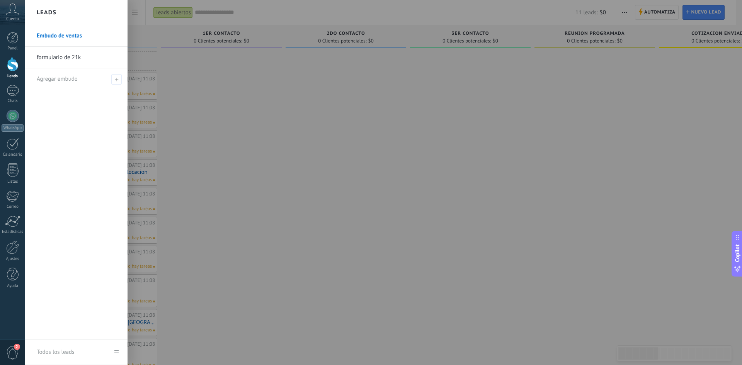
click at [88, 8] on div "Leads" at bounding box center [76, 12] width 102 height 25
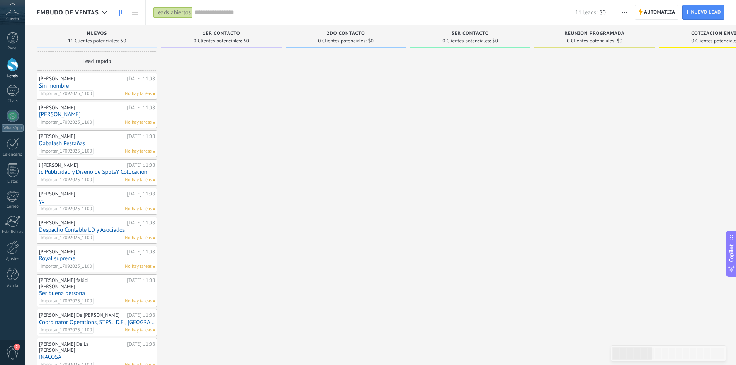
click at [244, 119] on div at bounding box center [221, 225] width 121 height 348
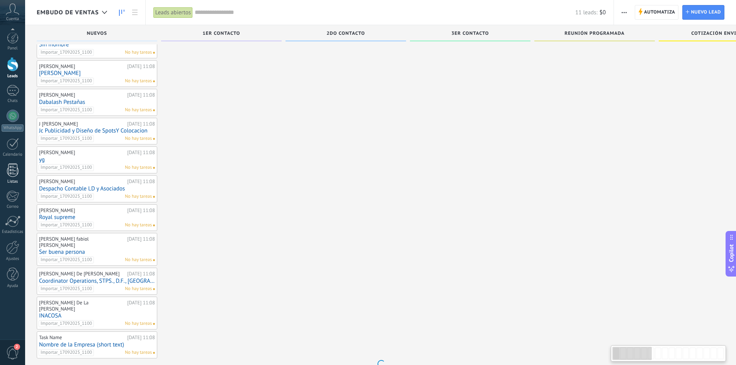
scroll to position [42, 0]
click at [12, 253] on div at bounding box center [12, 248] width 13 height 14
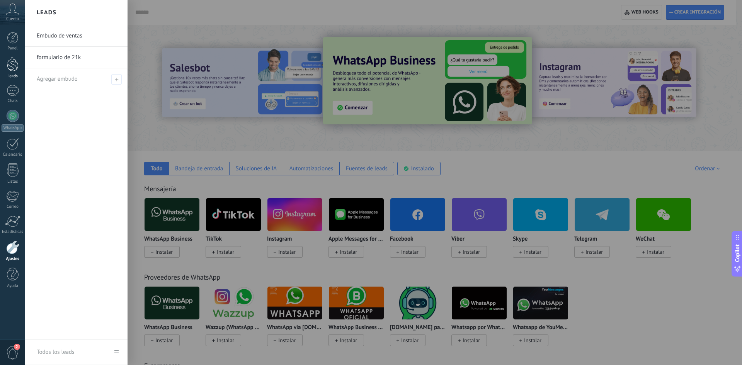
click at [12, 70] on div at bounding box center [13, 64] width 12 height 14
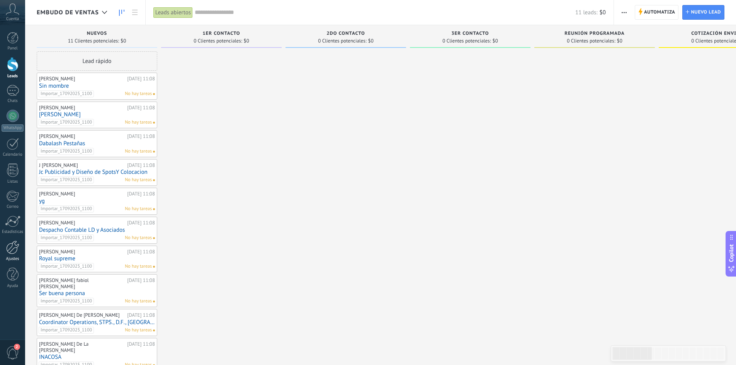
click at [13, 248] on div at bounding box center [12, 248] width 13 height 14
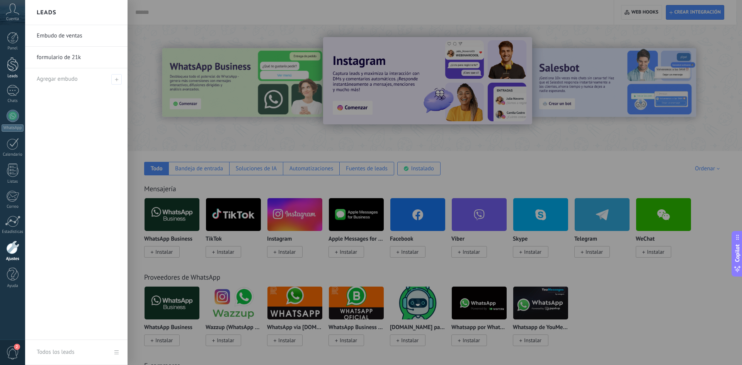
click at [12, 65] on div at bounding box center [13, 64] width 12 height 14
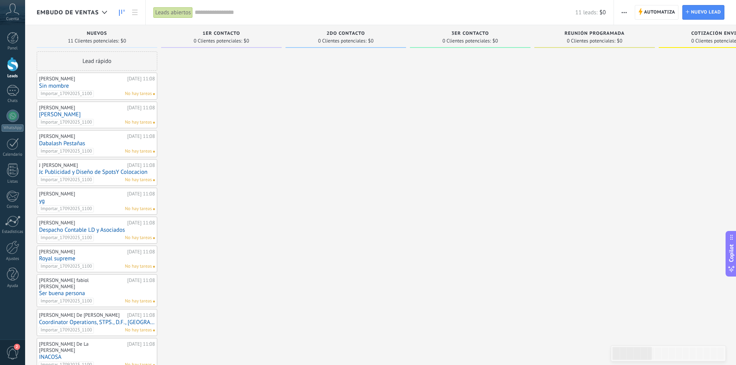
click at [622, 10] on span "button" at bounding box center [624, 12] width 5 height 15
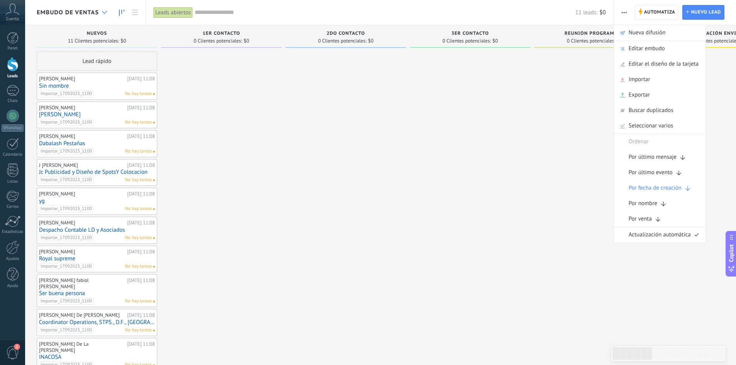
click at [103, 13] on icon at bounding box center [104, 12] width 5 height 3
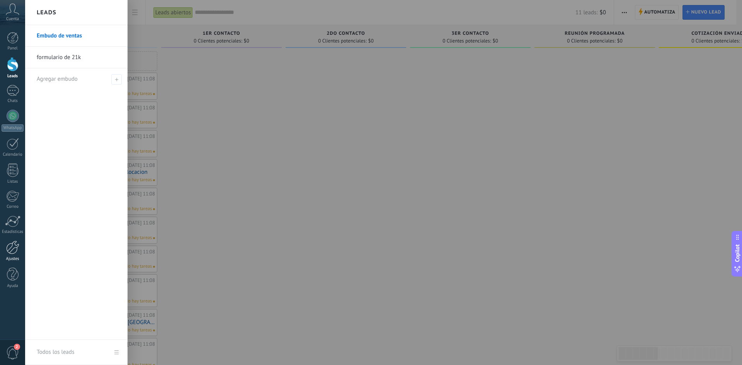
click at [15, 242] on div at bounding box center [12, 248] width 13 height 14
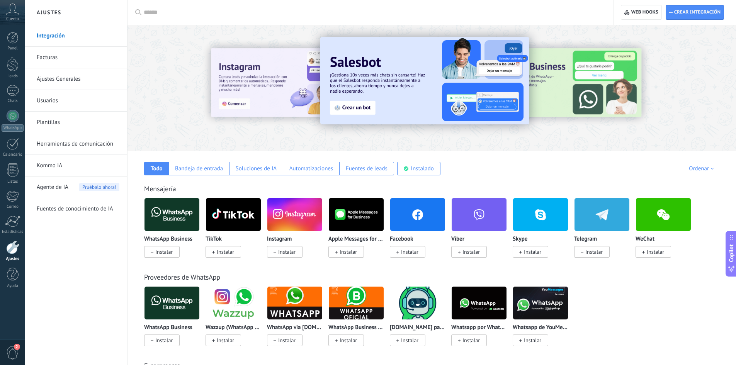
click at [226, 8] on input "text" at bounding box center [373, 12] width 459 height 8
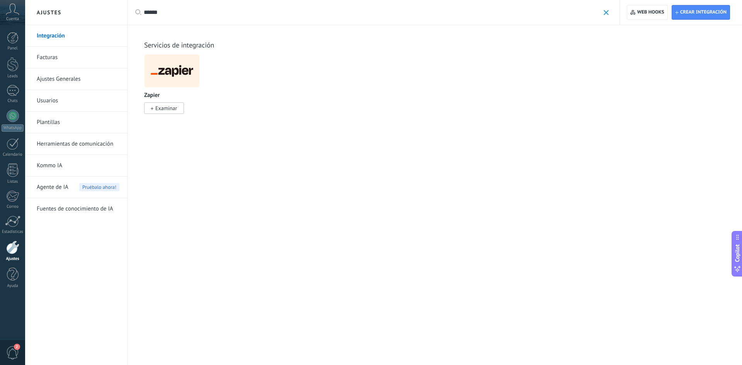
type input "******"
click at [168, 74] on img at bounding box center [171, 70] width 55 height 37
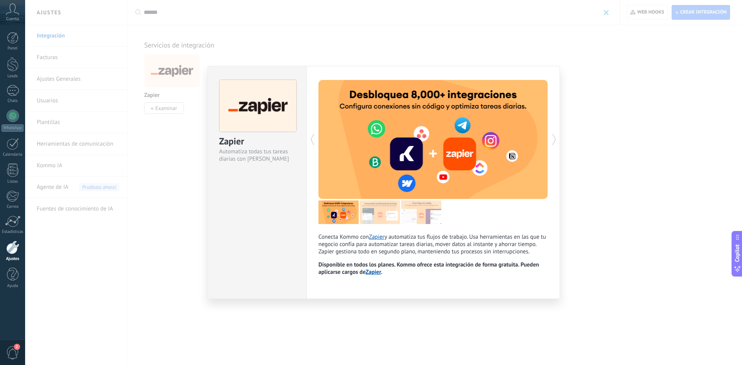
click at [555, 139] on icon at bounding box center [554, 139] width 8 height 15
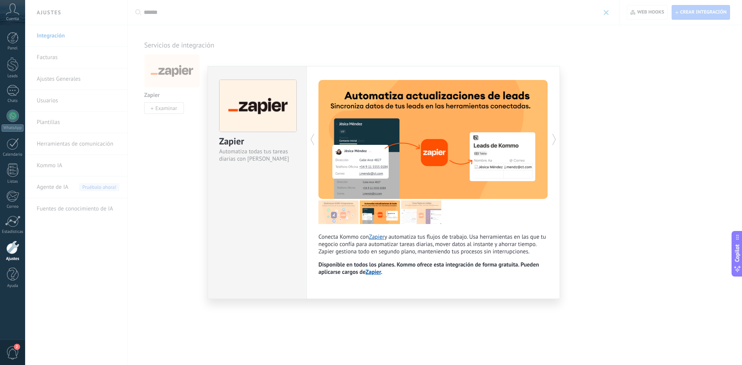
click at [555, 139] on icon at bounding box center [554, 139] width 8 height 15
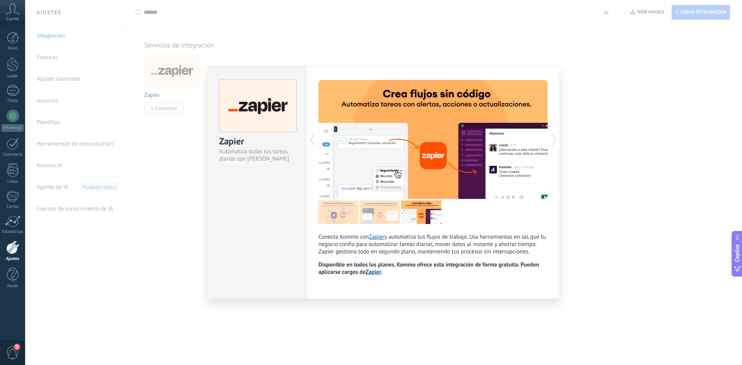
click at [576, 53] on div "Zapier Automatiza todas tus tareas diarias con Zapier Conecta Kommo con Zapier …" at bounding box center [383, 182] width 717 height 365
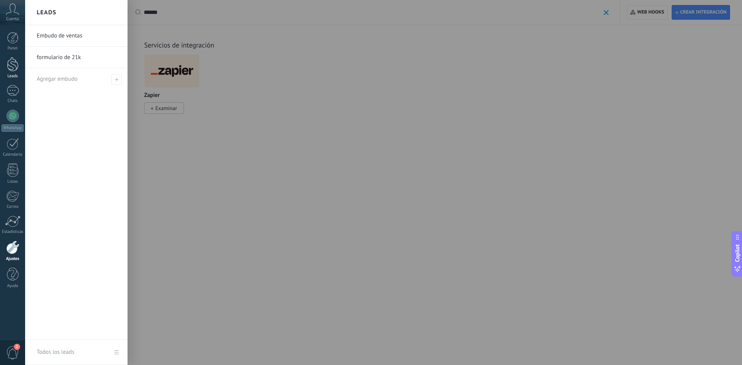
click at [14, 63] on div at bounding box center [13, 64] width 12 height 14
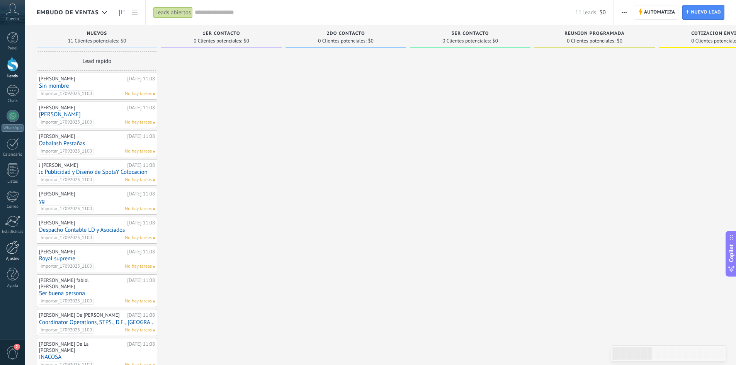
click at [12, 250] on div at bounding box center [12, 248] width 13 height 14
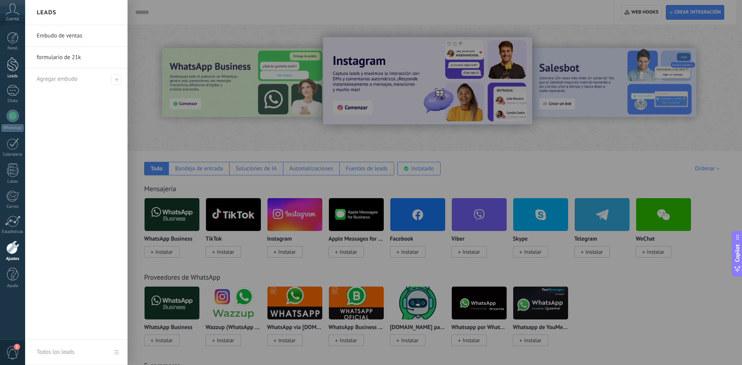
click at [14, 63] on div at bounding box center [13, 64] width 12 height 14
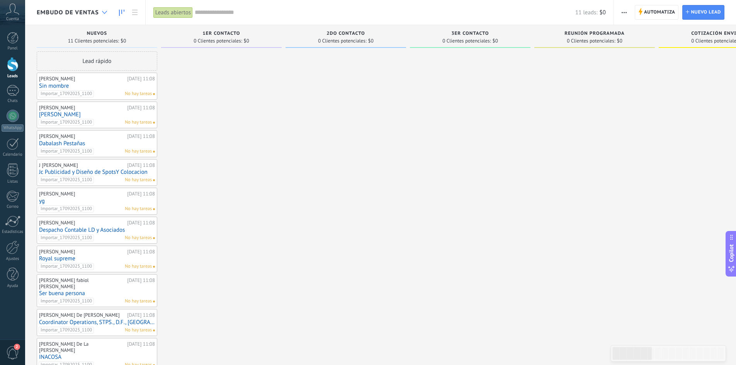
click at [101, 16] on div at bounding box center [104, 12] width 13 height 15
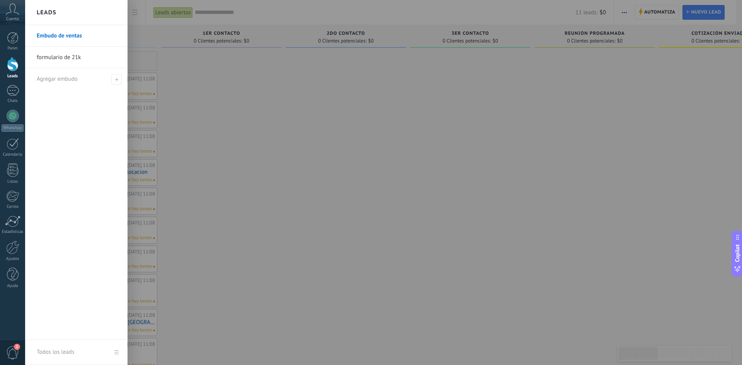
drag, startPoint x: 73, startPoint y: 59, endPoint x: 68, endPoint y: 58, distance: 5.9
click at [68, 58] on link "formulario de 21k" at bounding box center [78, 58] width 83 height 22
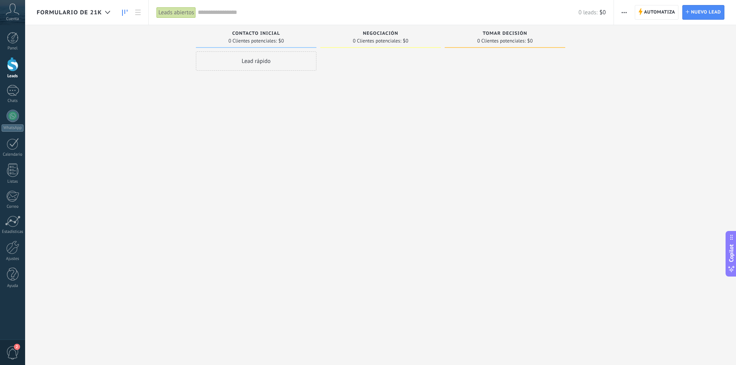
click at [624, 10] on span "button" at bounding box center [624, 12] width 5 height 15
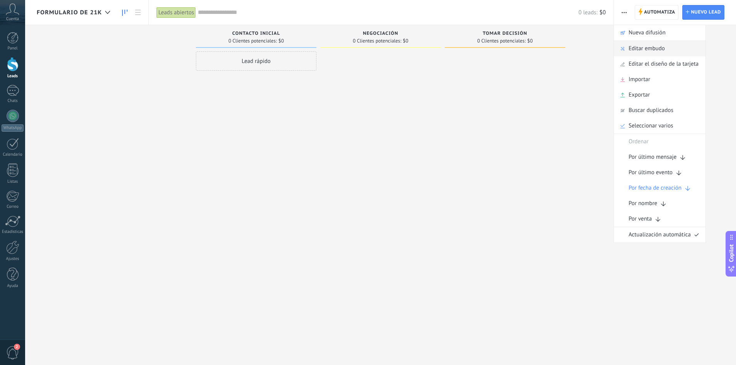
click at [646, 48] on span "Editar embudo" at bounding box center [647, 48] width 36 height 15
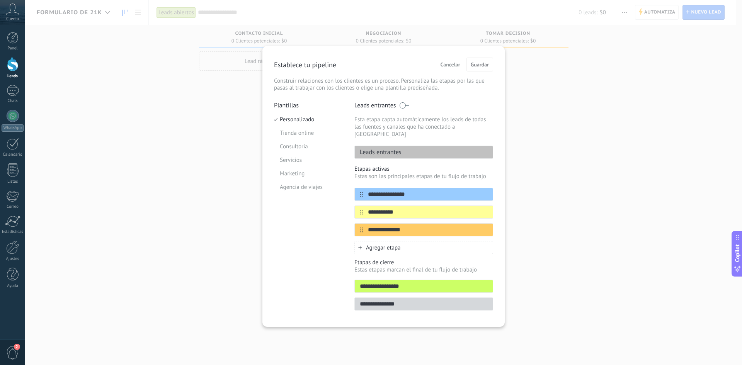
click at [406, 107] on span at bounding box center [404, 105] width 10 height 6
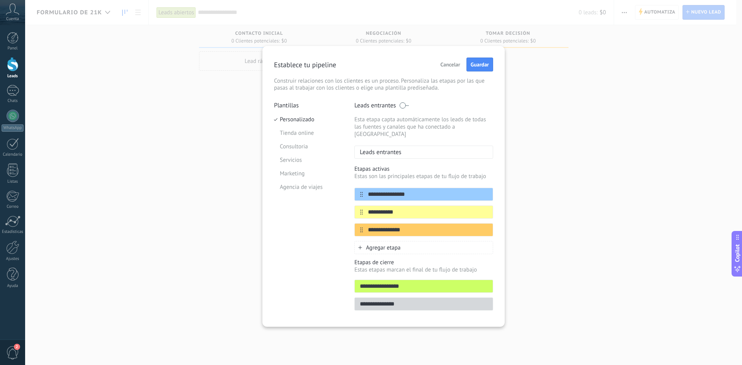
click at [405, 104] on span at bounding box center [404, 105] width 10 height 6
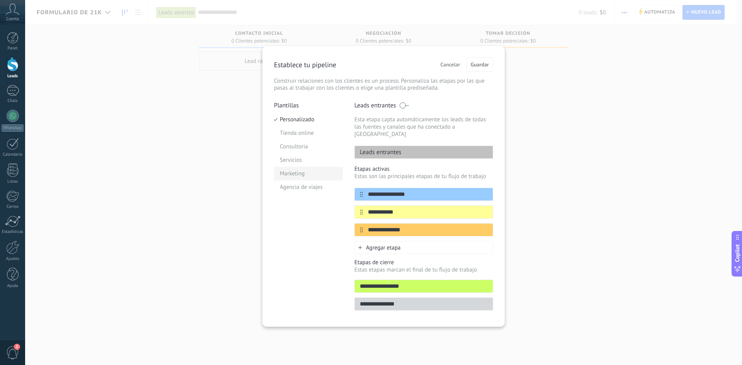
click at [285, 178] on li "Marketing" at bounding box center [308, 174] width 69 height 14
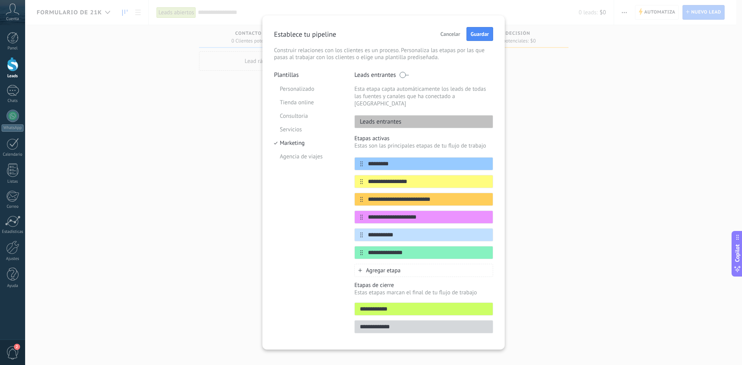
scroll to position [12, 0]
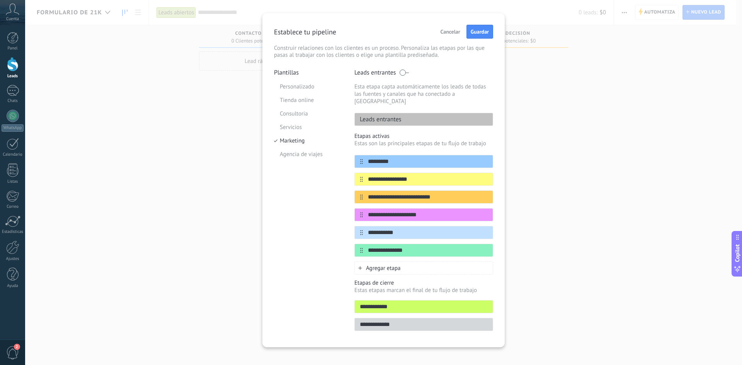
click at [454, 31] on span "Cancelar" at bounding box center [450, 31] width 20 height 5
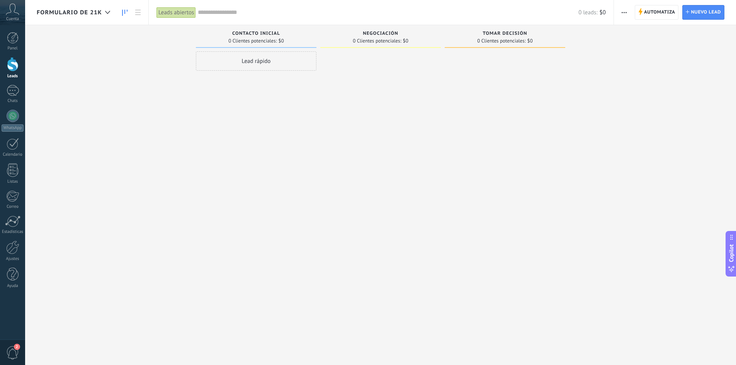
click at [626, 15] on span "button" at bounding box center [624, 12] width 5 height 15
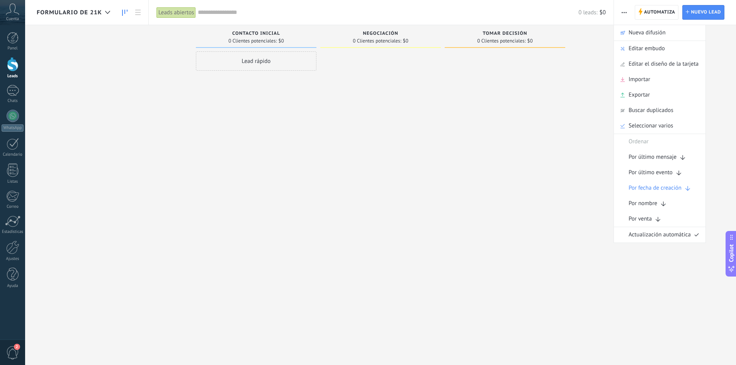
click at [164, 14] on div "Leads abiertos" at bounding box center [175, 12] width 39 height 11
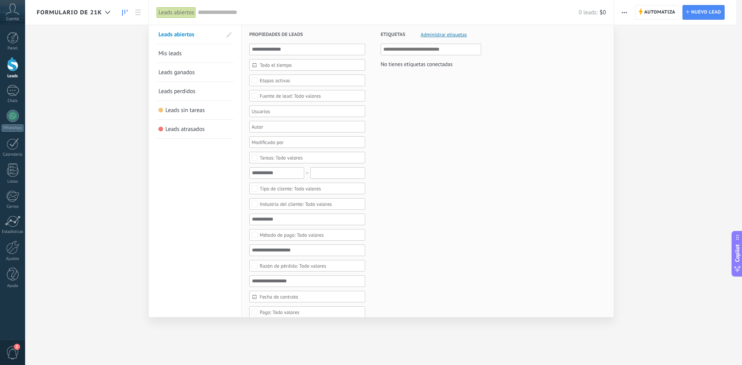
click at [699, 71] on div at bounding box center [371, 182] width 742 height 365
